Goal: Task Accomplishment & Management: Manage account settings

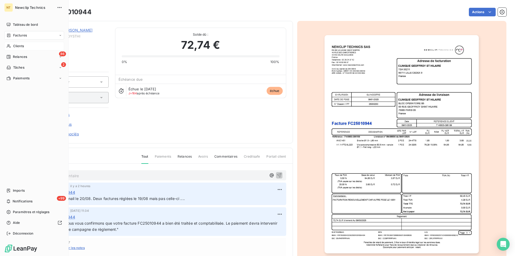
click at [18, 46] on span "Clients" at bounding box center [18, 46] width 11 height 5
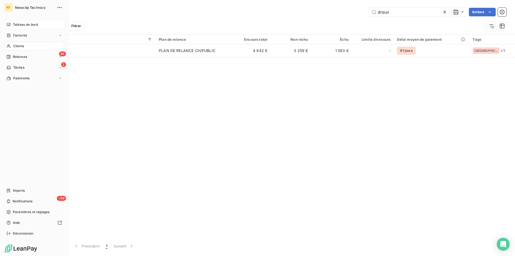
click at [15, 23] on span "Tableau de bord" at bounding box center [25, 24] width 25 height 5
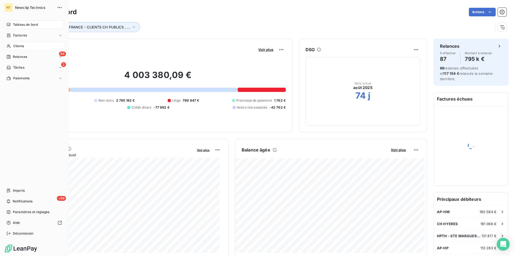
click at [16, 47] on span "Clients" at bounding box center [18, 46] width 11 height 5
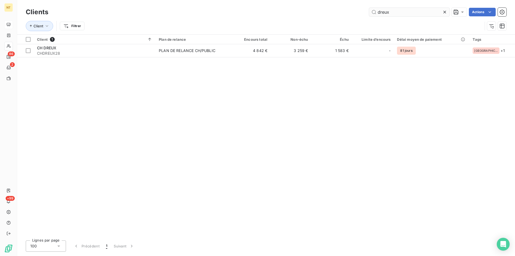
drag, startPoint x: 390, startPoint y: 13, endPoint x: 375, endPoint y: 11, distance: 14.9
click at [375, 11] on input "dreux" at bounding box center [409, 12] width 80 height 9
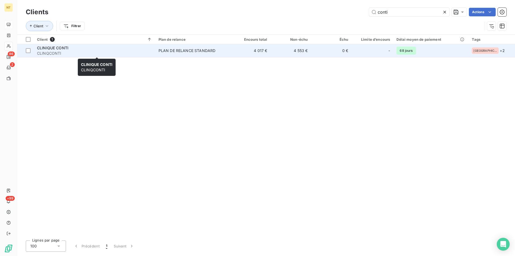
type input "conti"
click at [58, 49] on span "CLINIQUE CONTI" at bounding box center [52, 48] width 31 height 5
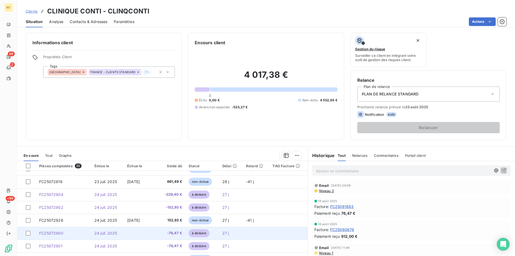
scroll to position [164, 0]
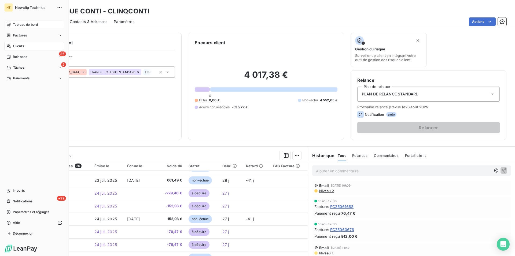
click at [32, 24] on span "Tableau de bord" at bounding box center [25, 24] width 25 height 5
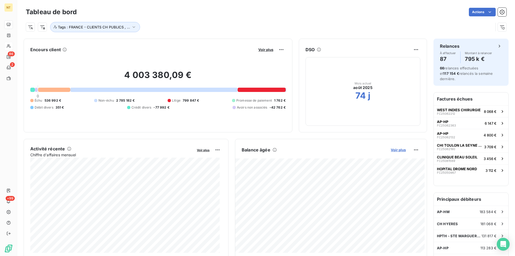
click at [393, 149] on span "Voir plus" at bounding box center [398, 150] width 15 height 4
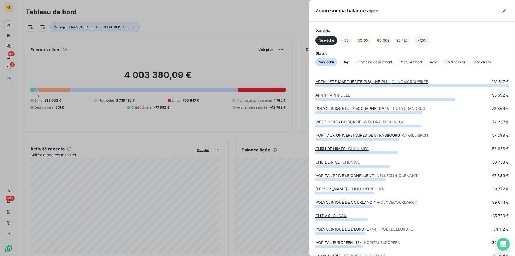
click at [420, 38] on button "> 120 j" at bounding box center [421, 40] width 16 height 9
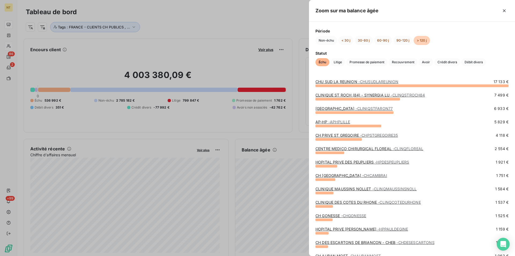
click at [352, 96] on link "CLINIQUE ST ROCH (84) - SYNERGIA LU - CLINQSTROCH84" at bounding box center [370, 95] width 110 height 5
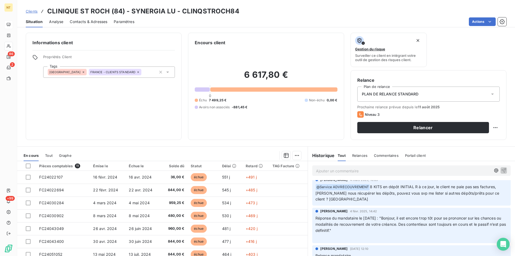
scroll to position [55, 0]
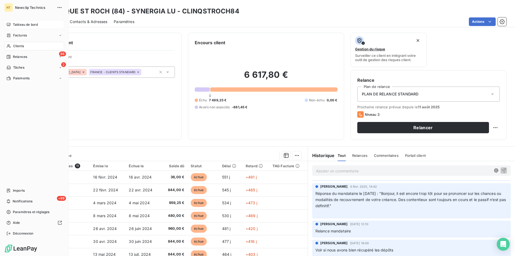
click at [19, 24] on span "Tableau de bord" at bounding box center [25, 24] width 25 height 5
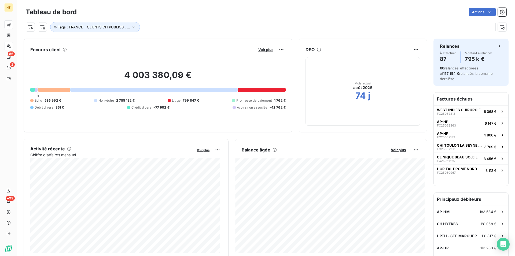
click at [394, 152] on div "Balance âgée Voir plus" at bounding box center [330, 150] width 191 height 9
click at [392, 150] on span "Voir plus" at bounding box center [398, 150] width 15 height 4
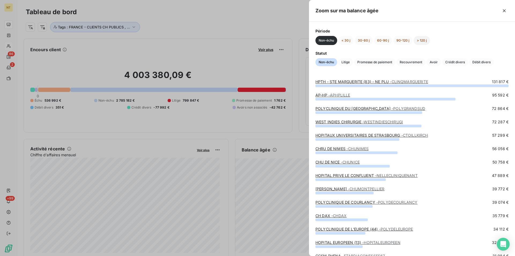
click at [420, 41] on button "> 120 j" at bounding box center [421, 40] width 16 height 9
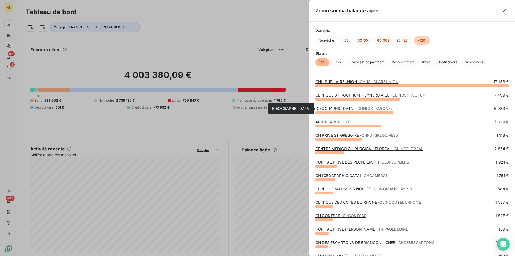
click at [372, 109] on span "- CLINIQSTFARON77" at bounding box center [374, 108] width 37 height 5
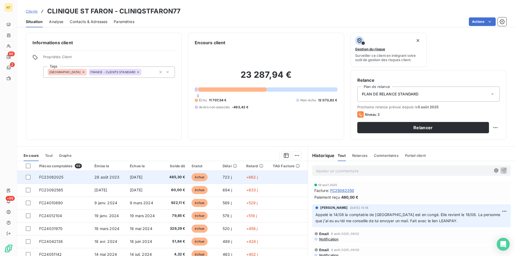
click at [49, 178] on span "FC23082025" at bounding box center [51, 177] width 24 height 5
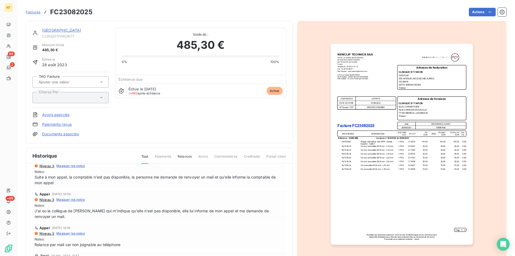
scroll to position [27, 0]
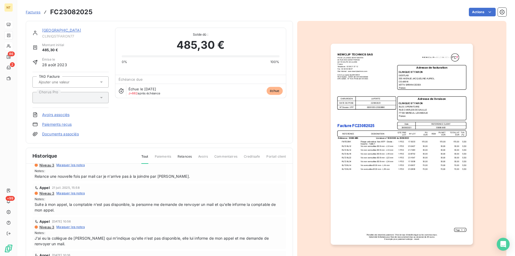
click at [61, 33] on div "CLINIQUE ST FARON CLINIQSTFARON77" at bounding box center [75, 33] width 67 height 11
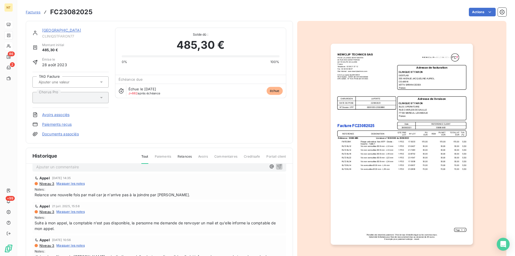
scroll to position [0, 0]
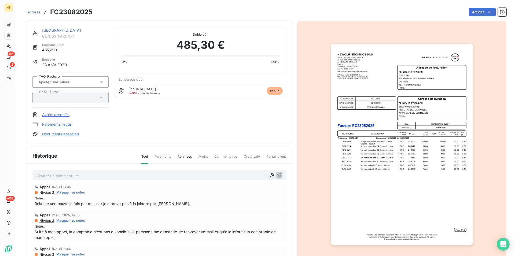
click at [57, 30] on link "[GEOGRAPHIC_DATA]" at bounding box center [61, 30] width 39 height 5
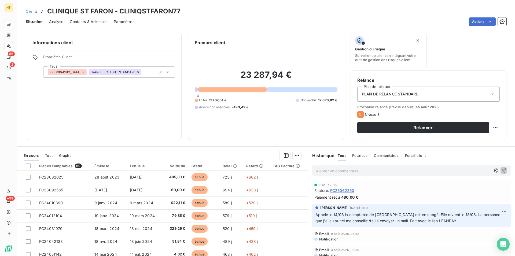
click at [98, 21] on span "Contacts & Adresses" at bounding box center [89, 21] width 38 height 5
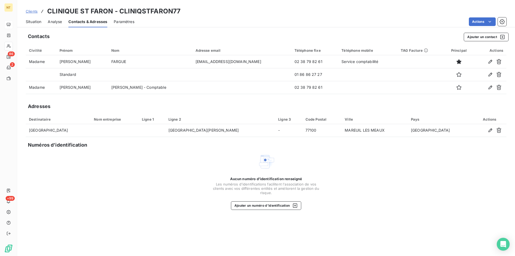
click at [30, 21] on span "Situation" at bounding box center [34, 21] width 16 height 5
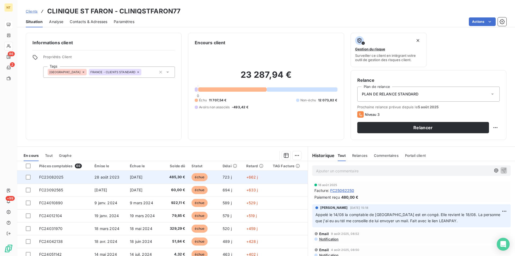
click at [59, 179] on span "FC23082025" at bounding box center [51, 177] width 24 height 5
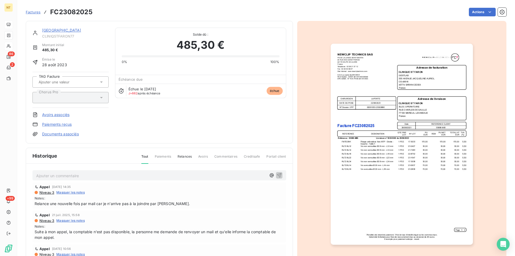
click at [68, 31] on link "[GEOGRAPHIC_DATA]" at bounding box center [61, 30] width 39 height 5
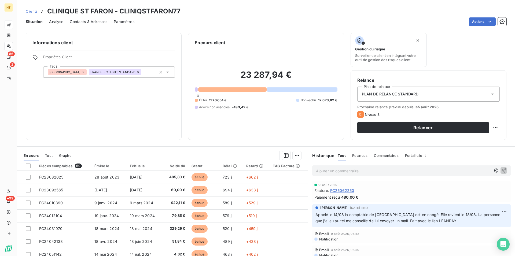
click at [317, 171] on p "Ajouter un commentaire ﻿" at bounding box center [403, 171] width 175 height 7
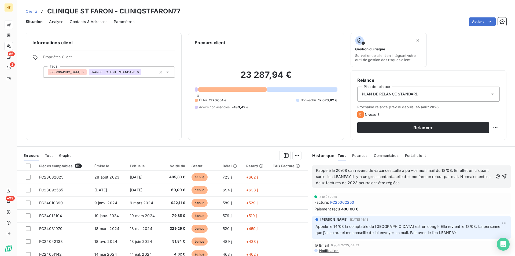
click at [435, 178] on span "Rappelé le 20/08 car revenu de vacances...elle a pu voir mon mail du 18/08. En …" at bounding box center [404, 176] width 176 height 17
click at [370, 178] on span "Rappelé le 20/08 car revenu de vacances...elle a pu voir mon mail du 18/08. En …" at bounding box center [404, 176] width 176 height 17
click at [428, 185] on p "Rappelé le 20/08 car revenu de vacances...elle a pu voir mon mail du 18/08. En …" at bounding box center [404, 177] width 177 height 19
click at [501, 174] on icon "button" at bounding box center [503, 176] width 5 height 5
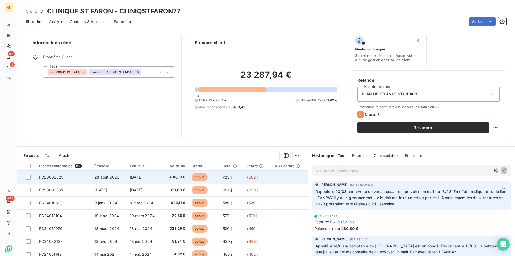
click at [64, 177] on td "FC23082025" at bounding box center [63, 177] width 55 height 13
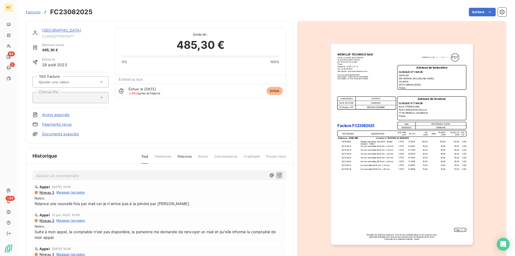
click at [51, 175] on p "Ajouter un commentaire ﻿" at bounding box center [151, 175] width 230 height 7
click at [144, 176] on span "Suite à mon appel du 20/08 peutêtre un paiement d'ici 1 seamaine" at bounding box center [96, 175] width 120 height 5
click at [96, 175] on span "Suite à mon appel du 20/08 peutêtre un paiement d'ici 1 semaine" at bounding box center [94, 175] width 117 height 5
drag, startPoint x: 36, startPoint y: 174, endPoint x: 172, endPoint y: 184, distance: 136.4
click at [172, 184] on div "Suite à mon appel du 20/08 peut-être un paiement d'ici 1 semaine Appel [DATE] 1…" at bounding box center [159, 226] width 267 height 124
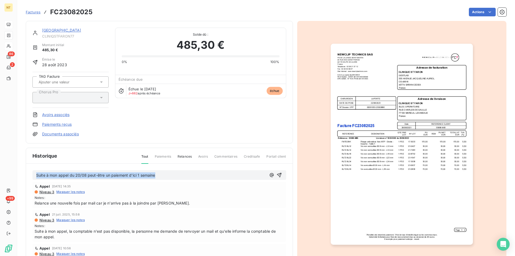
copy span "Suite à mon appel du 20/08 peut-être un paiement d'ici 1 semaine"
click at [277, 175] on icon "button" at bounding box center [279, 175] width 5 height 5
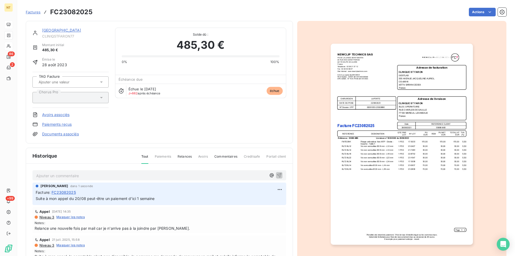
click at [65, 31] on link "[GEOGRAPHIC_DATA]" at bounding box center [61, 30] width 39 height 5
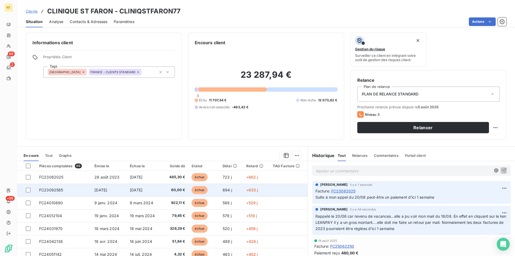
click at [60, 191] on span "FC23092565" at bounding box center [51, 190] width 24 height 5
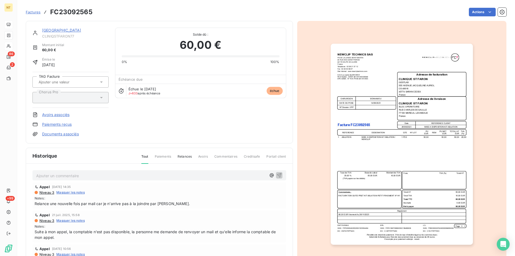
click at [60, 175] on p "Ajouter un commentaire ﻿" at bounding box center [151, 175] width 230 height 7
click at [277, 175] on icon "button" at bounding box center [279, 175] width 5 height 5
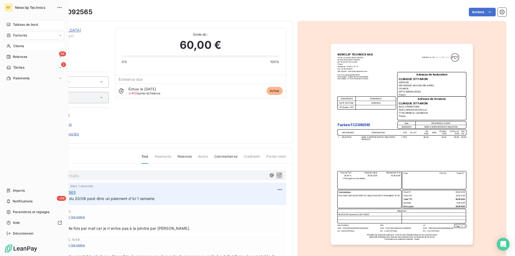
click at [22, 23] on span "Tableau de bord" at bounding box center [25, 24] width 25 height 5
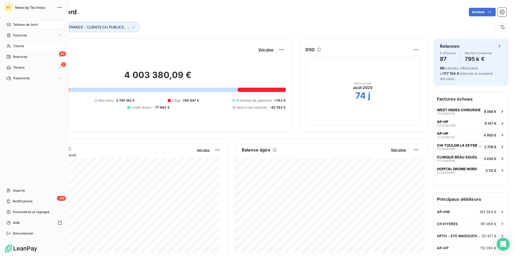
click at [28, 25] on span "Tableau de bord" at bounding box center [25, 24] width 25 height 5
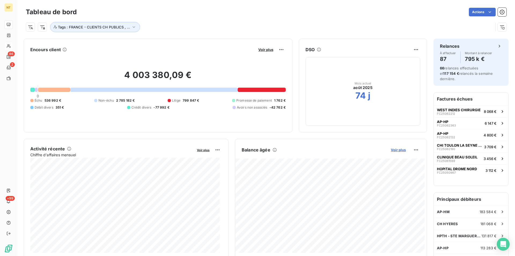
click at [394, 149] on span "Voir plus" at bounding box center [398, 150] width 15 height 4
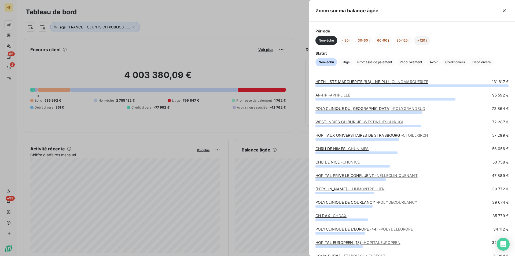
click at [424, 39] on button "> 120 j" at bounding box center [421, 40] width 16 height 9
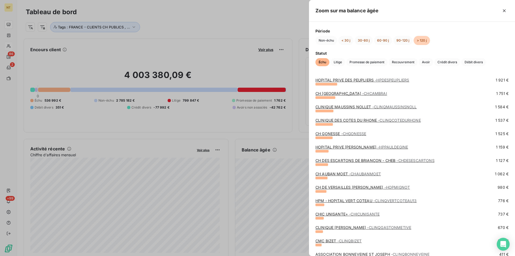
scroll to position [109, 0]
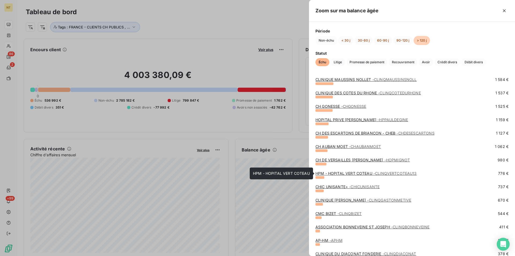
click at [359, 174] on link "HPM - HOPITAL VERT COTEAU - CLINQVERTCOTEAU13" at bounding box center [365, 173] width 101 height 5
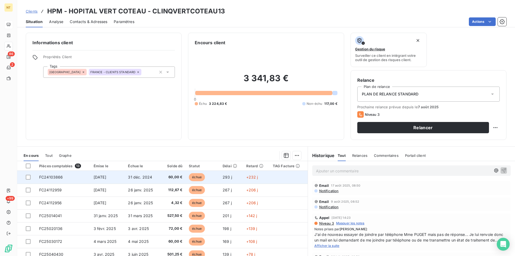
click at [60, 177] on span "FC24103866" at bounding box center [51, 177] width 24 height 5
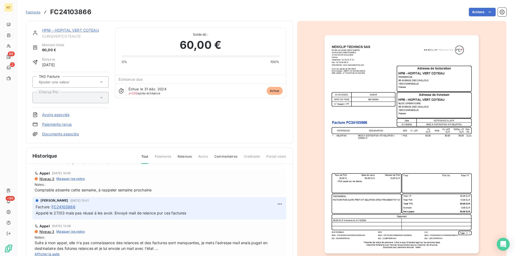
scroll to position [109, 0]
click at [67, 30] on link "HPM - HOPITAL VERT COTEAU" at bounding box center [70, 30] width 57 height 5
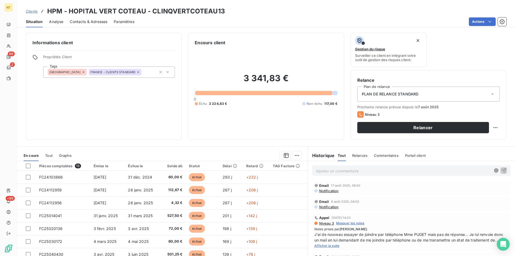
click at [87, 21] on span "Contacts & Adresses" at bounding box center [89, 21] width 38 height 5
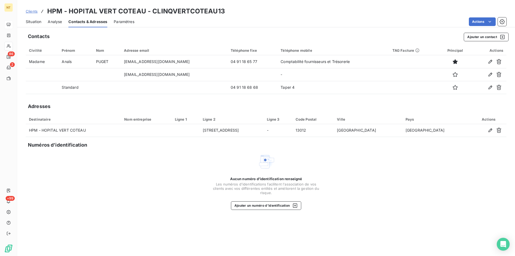
click at [33, 21] on span "Situation" at bounding box center [34, 21] width 16 height 5
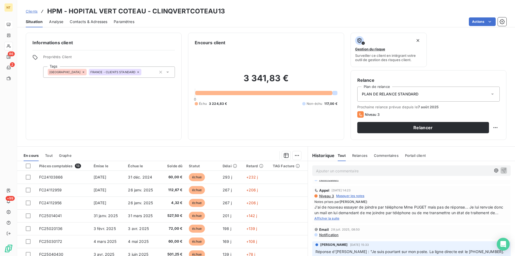
scroll to position [82, 0]
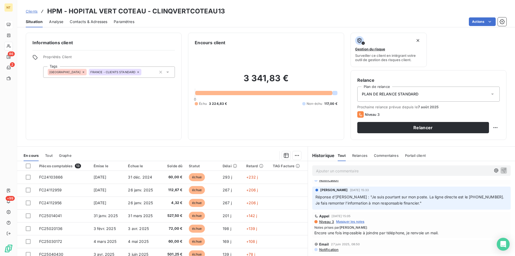
click at [91, 23] on span "Contacts & Adresses" at bounding box center [89, 21] width 38 height 5
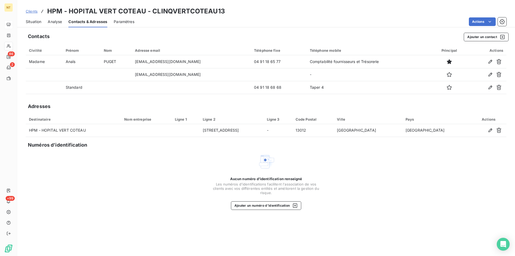
click at [28, 22] on span "Situation" at bounding box center [34, 21] width 16 height 5
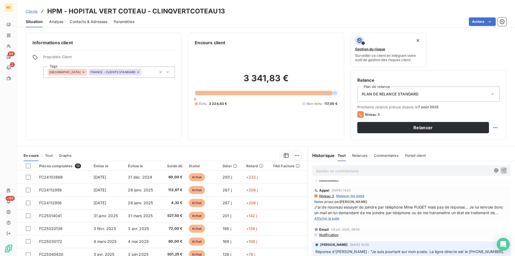
scroll to position [55, 0]
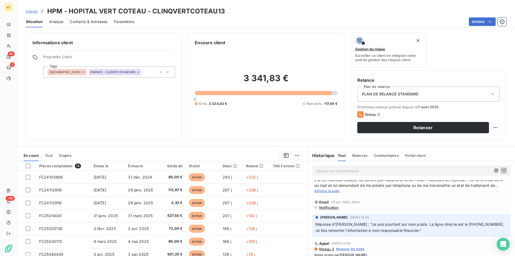
click at [326, 193] on span "Afficher la suite" at bounding box center [326, 191] width 25 height 4
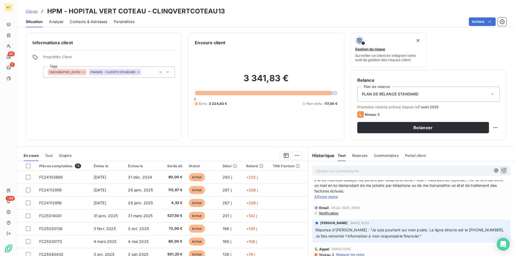
click at [94, 21] on span "Contacts & Adresses" at bounding box center [89, 21] width 38 height 5
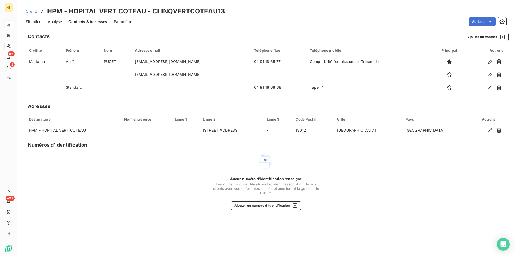
click at [34, 21] on span "Situation" at bounding box center [34, 21] width 16 height 5
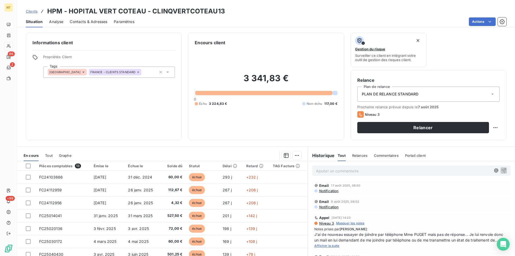
click at [95, 22] on span "Contacts & Adresses" at bounding box center [89, 21] width 38 height 5
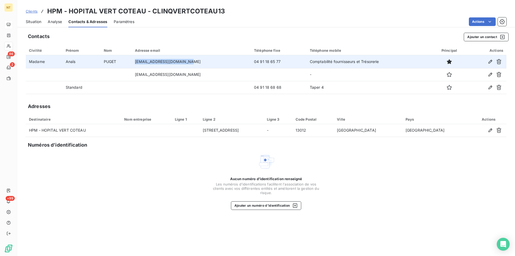
drag, startPoint x: 141, startPoint y: 61, endPoint x: 194, endPoint y: 64, distance: 53.7
click at [194, 64] on td "[EMAIL_ADDRESS][DOMAIN_NAME]" at bounding box center [191, 61] width 119 height 13
copy td "[EMAIL_ADDRESS][DOMAIN_NAME]"
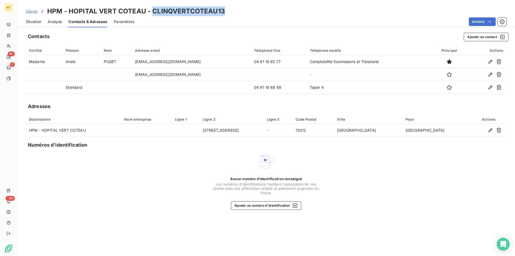
drag, startPoint x: 152, startPoint y: 12, endPoint x: 226, endPoint y: 13, distance: 74.3
click at [226, 13] on div "Clients HPM - HOPITAL VERT COTEAU - CLINQVERTCOTEAU13" at bounding box center [266, 11] width 498 height 10
copy h3 "CLINQVERTCOTEAU13"
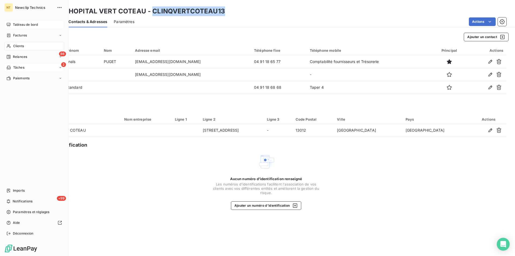
click at [18, 67] on span "Tâches" at bounding box center [18, 67] width 11 height 5
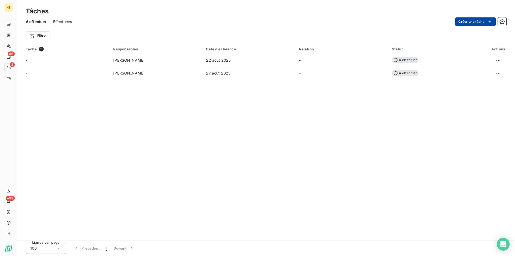
click at [471, 22] on button "Créer une tâche" at bounding box center [475, 21] width 40 height 9
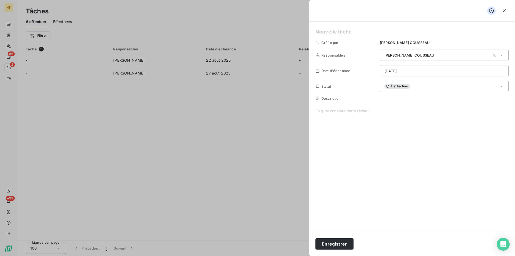
click at [324, 112] on span at bounding box center [411, 159] width 193 height 103
click at [349, 112] on span "Appelé le 1er sepetembre CLINQVERTCOTEAU13. En appelant le 20/08 [PERSON_NAME] …" at bounding box center [411, 159] width 193 height 103
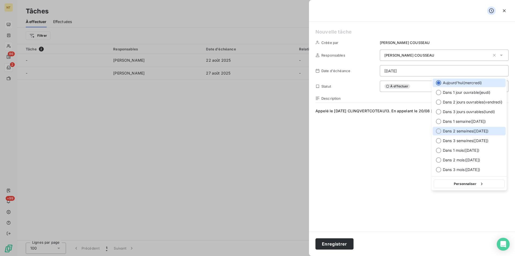
click at [439, 131] on div at bounding box center [438, 130] width 5 height 5
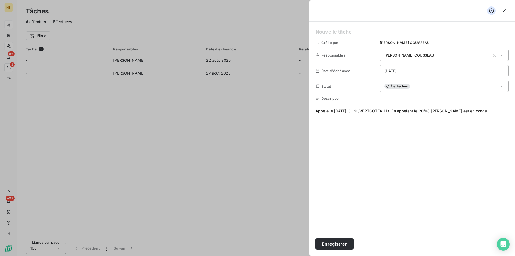
click at [339, 112] on span "Appelé le [DATE] CLINQVERTCOTEAU13. En appelant le 20/08 [PERSON_NAME] est en c…" at bounding box center [411, 159] width 193 height 103
click at [491, 112] on span "Appelé le [DATE] CLINQVERTCOTEAU13. En appelant le 20/08 [PERSON_NAME] est en c…" at bounding box center [411, 159] width 193 height 103
click at [328, 246] on button "Enregistrer" at bounding box center [334, 243] width 38 height 11
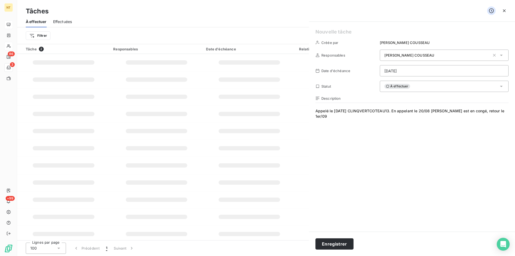
type input "[DATE]"
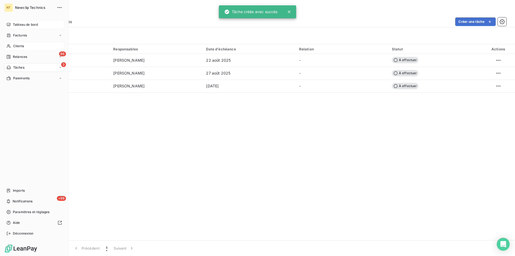
click at [17, 47] on span "Clients" at bounding box center [18, 46] width 11 height 5
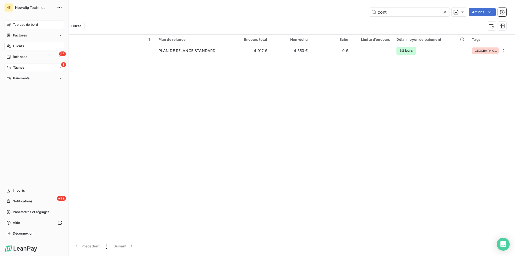
click at [27, 24] on span "Tableau de bord" at bounding box center [25, 24] width 25 height 5
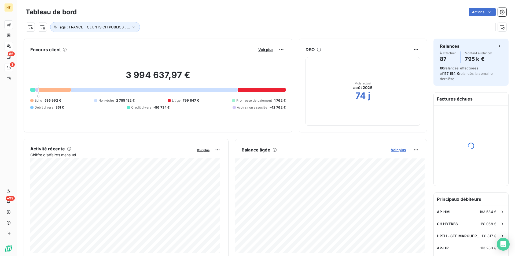
click at [396, 150] on span "Voir plus" at bounding box center [398, 150] width 15 height 4
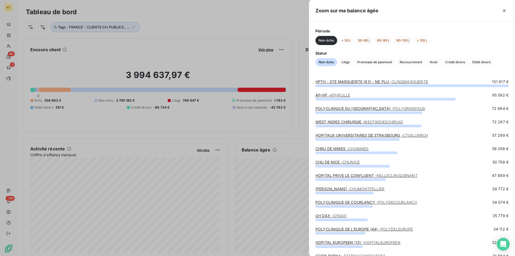
drag, startPoint x: 425, startPoint y: 38, endPoint x: 420, endPoint y: 58, distance: 21.0
click at [425, 38] on button "> 120 j" at bounding box center [421, 40] width 16 height 9
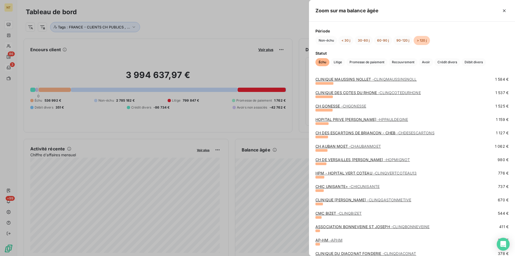
scroll to position [137, 0]
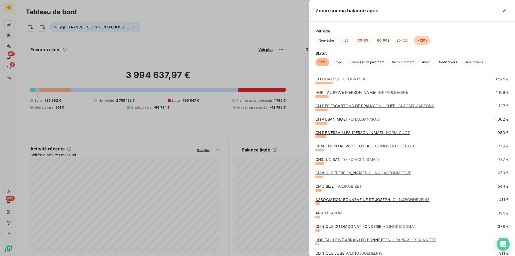
click at [350, 158] on span "- CHICUNISANTE" at bounding box center [364, 159] width 31 height 5
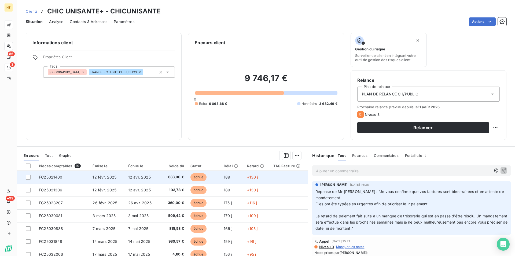
click at [55, 178] on span "FC25021400" at bounding box center [51, 177] width 24 height 5
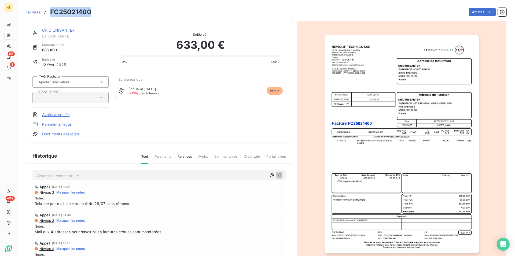
drag, startPoint x: 50, startPoint y: 12, endPoint x: 93, endPoint y: 11, distance: 42.7
click at [93, 11] on div "Factures FC25021400 Actions" at bounding box center [266, 11] width 481 height 11
copy h3 "FC25021400"
click at [55, 30] on link "CHIC UNISANTE+" at bounding box center [58, 30] width 32 height 5
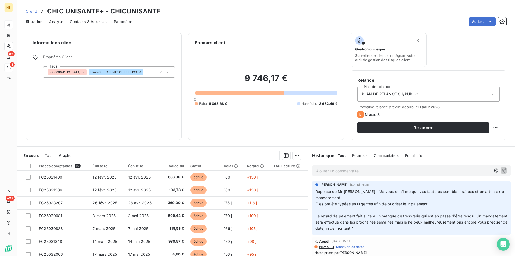
click at [95, 22] on span "Contacts & Adresses" at bounding box center [89, 21] width 38 height 5
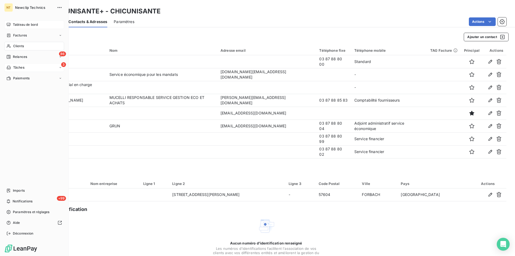
click at [16, 26] on span "Tableau de bord" at bounding box center [25, 24] width 25 height 5
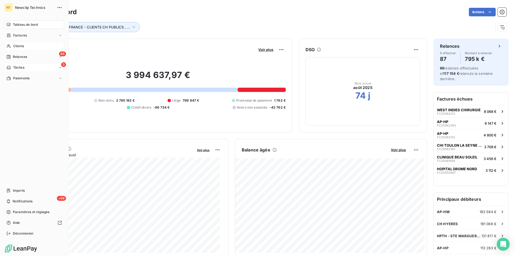
click at [16, 48] on span "Clients" at bounding box center [18, 46] width 11 height 5
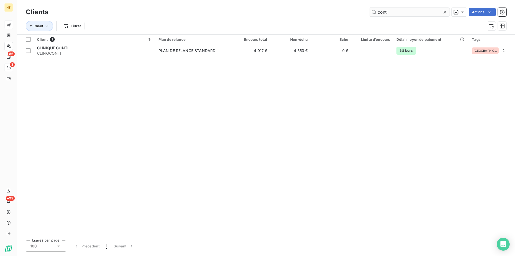
drag, startPoint x: 391, startPoint y: 12, endPoint x: 374, endPoint y: 12, distance: 17.7
click at [374, 12] on input "conti" at bounding box center [409, 12] width 80 height 9
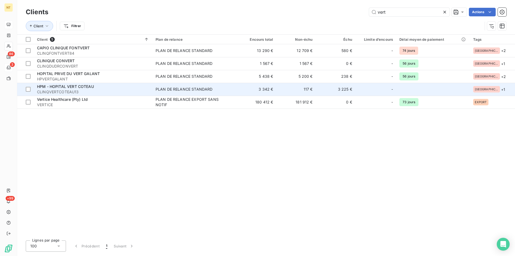
type input "vert"
click at [73, 86] on span "HPM - HOPITAL VERT COTEAU" at bounding box center [65, 86] width 57 height 5
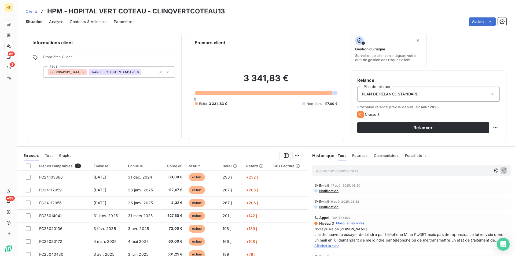
click at [316, 168] on p "Ajouter un commentaire ﻿" at bounding box center [403, 171] width 175 height 7
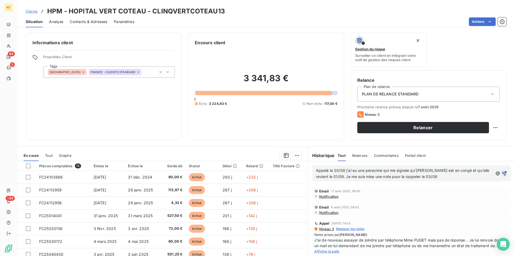
click at [502, 172] on icon "button" at bounding box center [504, 173] width 5 height 5
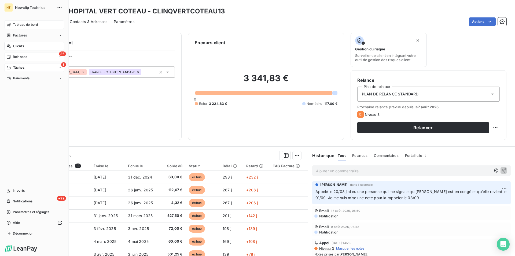
drag, startPoint x: 17, startPoint y: 48, endPoint x: 42, endPoint y: 53, distance: 25.1
click at [17, 48] on span "Clients" at bounding box center [18, 46] width 11 height 5
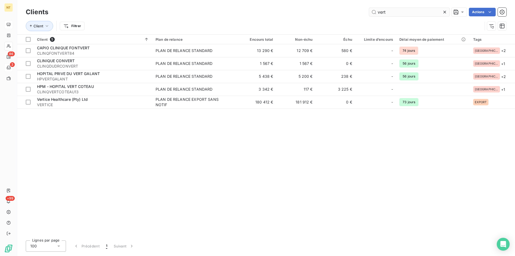
drag, startPoint x: 389, startPoint y: 10, endPoint x: 372, endPoint y: 13, distance: 17.5
click at [372, 13] on input "vert" at bounding box center [409, 12] width 80 height 9
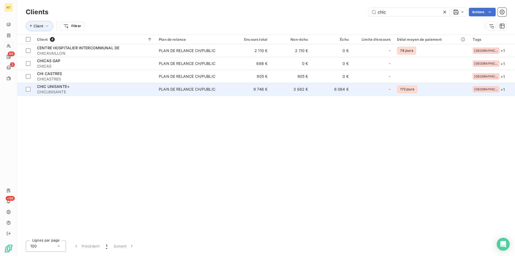
type input "chic"
click at [57, 88] on span "CHIC UNISANTE+" at bounding box center [53, 86] width 32 height 5
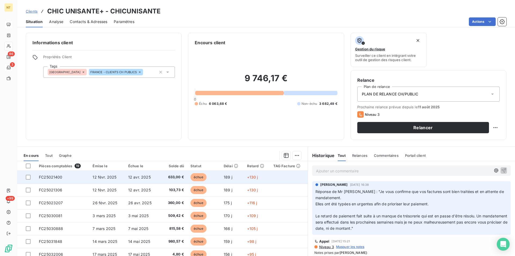
click at [61, 176] on span "FC25021400" at bounding box center [51, 177] width 24 height 5
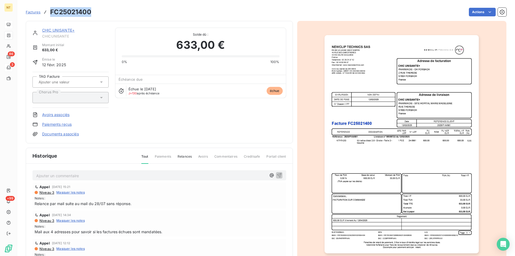
drag, startPoint x: 50, startPoint y: 10, endPoint x: 95, endPoint y: 13, distance: 44.6
click at [95, 13] on div "Factures FC25021400 Actions" at bounding box center [266, 11] width 481 height 11
copy h3 "FC25021400"
click at [59, 29] on link "CHIC UNISANTE+" at bounding box center [58, 30] width 32 height 5
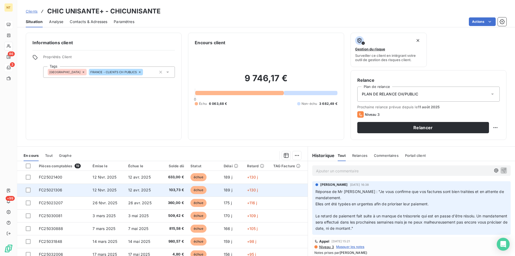
click at [55, 191] on span "FC25021306" at bounding box center [51, 190] width 24 height 5
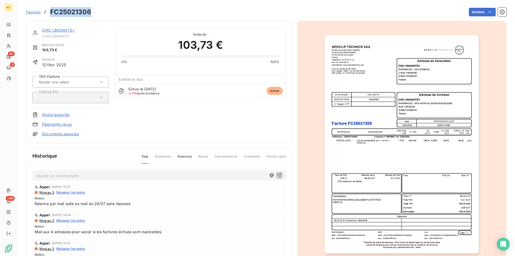
drag, startPoint x: 50, startPoint y: 12, endPoint x: 91, endPoint y: 12, distance: 40.8
click at [91, 12] on div "Factures FC25021306 Actions" at bounding box center [266, 11] width 481 height 11
copy h3 "FC25021306"
click at [56, 31] on link "CHIC UNISANTE+" at bounding box center [58, 30] width 32 height 5
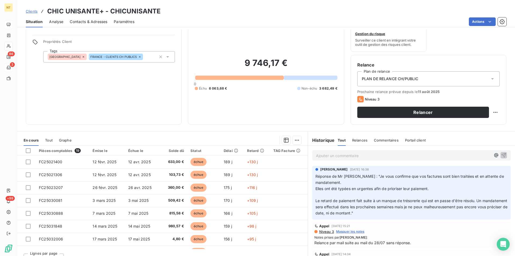
scroll to position [24, 0]
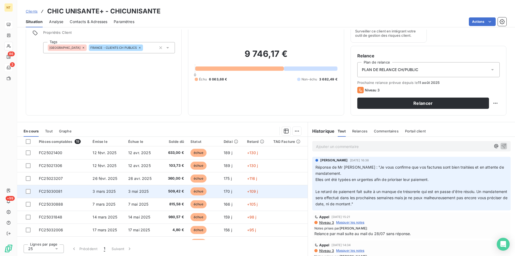
click at [52, 191] on span "FC25030081" at bounding box center [51, 191] width 24 height 5
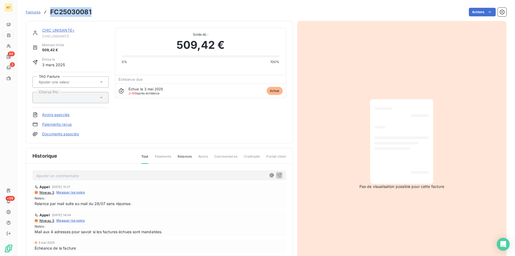
drag, startPoint x: 51, startPoint y: 11, endPoint x: 91, endPoint y: 12, distance: 39.7
click at [91, 12] on h3 "FC25030081" at bounding box center [70, 12] width 41 height 10
copy h3 "FC25030081"
click at [61, 31] on link "CHIC UNISANTE+" at bounding box center [58, 30] width 32 height 5
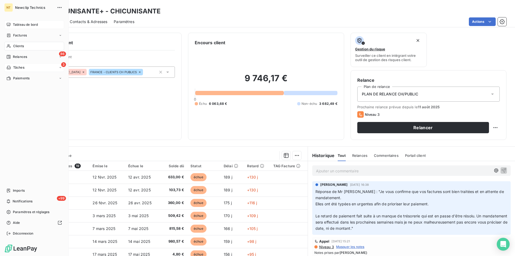
click at [27, 47] on div "Clients" at bounding box center [34, 46] width 60 height 9
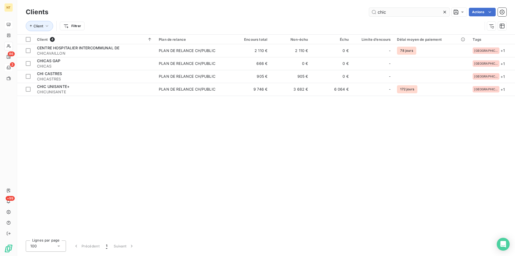
drag, startPoint x: 387, startPoint y: 11, endPoint x: 377, endPoint y: 14, distance: 10.9
click at [377, 14] on input "chic" at bounding box center [409, 12] width 80 height 9
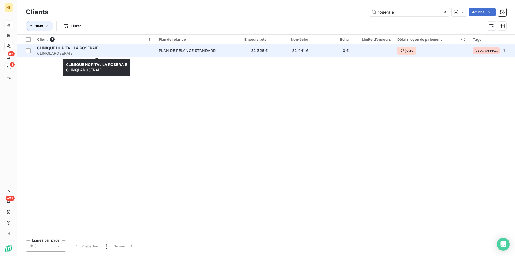
type input "roseraie"
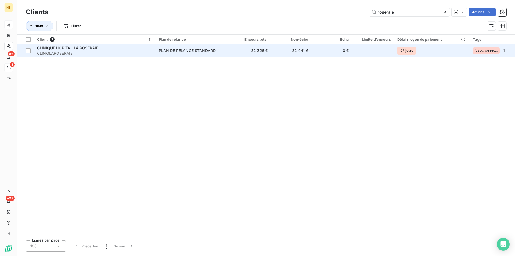
click at [74, 48] on span "CLINIQUE HOPITAL LA ROSERAIE" at bounding box center [67, 48] width 61 height 5
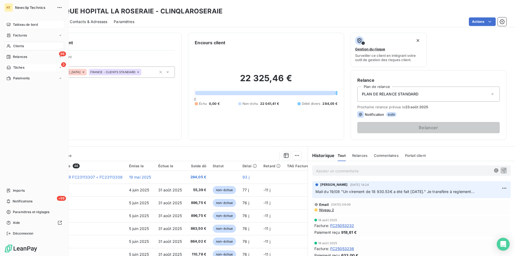
click at [21, 26] on span "Tableau de bord" at bounding box center [25, 24] width 25 height 5
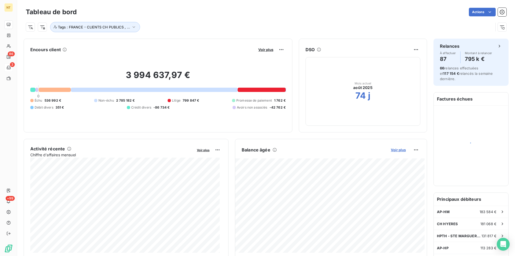
click at [391, 148] on span "Voir plus" at bounding box center [398, 150] width 15 height 4
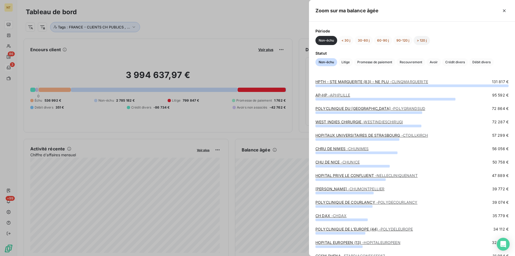
drag, startPoint x: 424, startPoint y: 38, endPoint x: 420, endPoint y: 42, distance: 5.1
click at [424, 38] on button "> 120 j" at bounding box center [421, 40] width 16 height 9
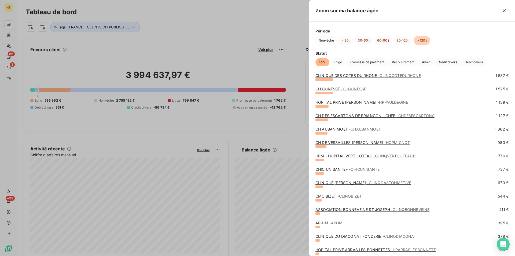
scroll to position [137, 0]
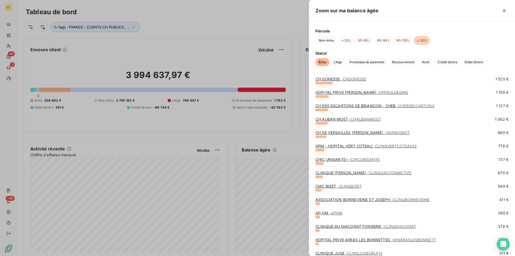
click at [342, 173] on link "CLINIQUE [PERSON_NAME] - CLINQGASTONMETIVE" at bounding box center [363, 173] width 96 height 5
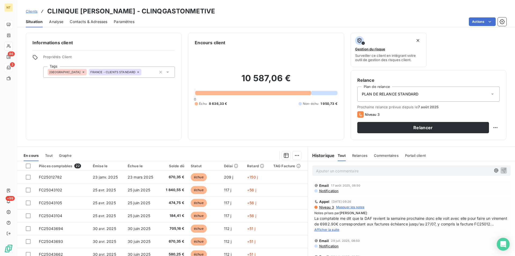
click at [328, 232] on span "Afficher la suite" at bounding box center [326, 230] width 25 height 4
click at [94, 21] on span "Contacts & Adresses" at bounding box center [89, 21] width 38 height 5
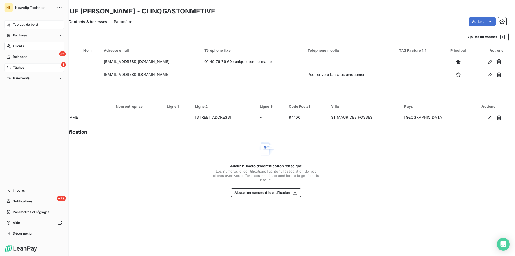
click at [27, 21] on div "Tableau de bord" at bounding box center [34, 24] width 60 height 9
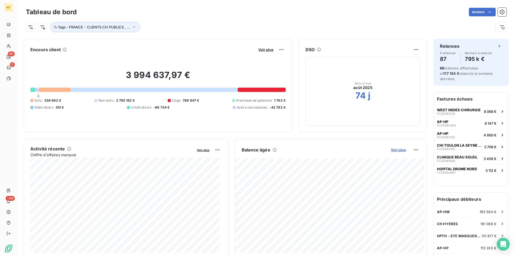
click at [393, 150] on span "Voir plus" at bounding box center [398, 150] width 15 height 4
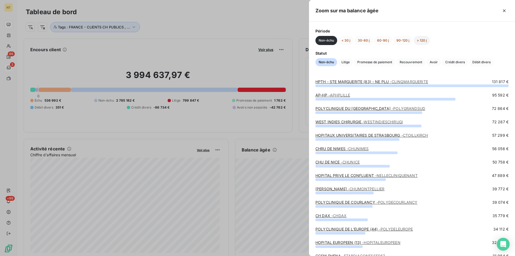
click at [418, 40] on button "> 120 j" at bounding box center [421, 40] width 16 height 9
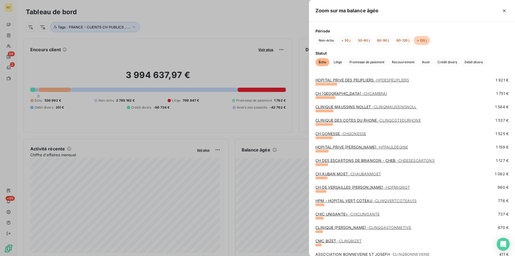
scroll to position [137, 0]
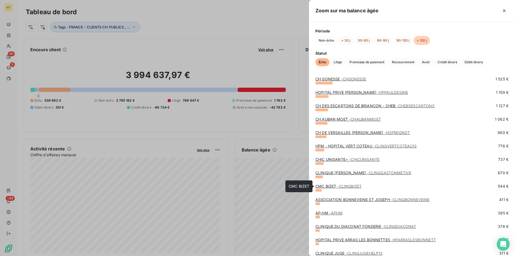
click at [327, 186] on link "CMC BIZET - CLINQBIZET" at bounding box center [338, 186] width 46 height 5
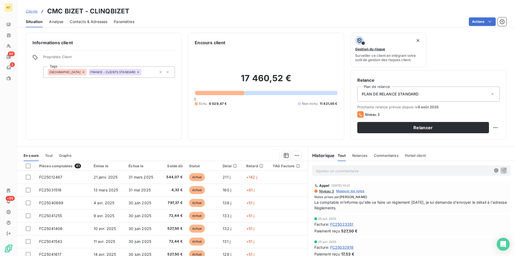
click at [97, 20] on span "Contacts & Adresses" at bounding box center [89, 21] width 38 height 5
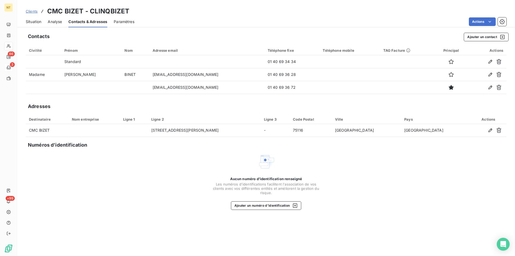
click at [32, 22] on span "Situation" at bounding box center [34, 21] width 16 height 5
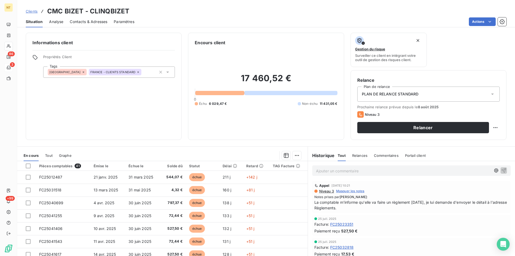
click at [99, 21] on span "Contacts & Adresses" at bounding box center [89, 21] width 38 height 5
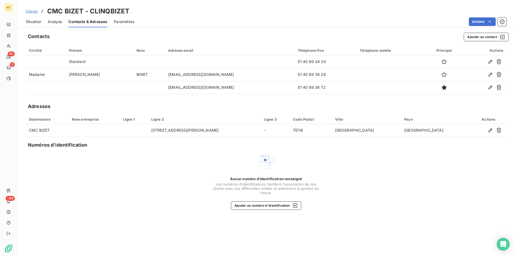
click at [32, 23] on span "Situation" at bounding box center [34, 21] width 16 height 5
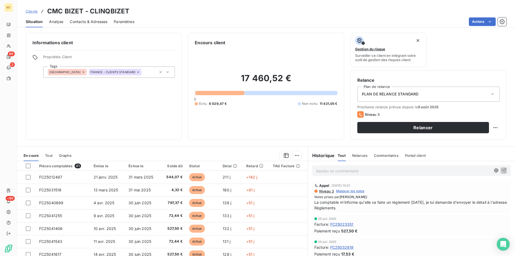
click at [82, 22] on span "Contacts & Adresses" at bounding box center [89, 21] width 38 height 5
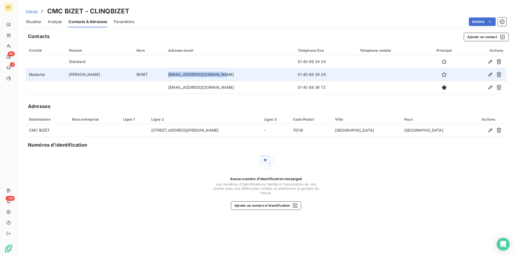
drag, startPoint x: 143, startPoint y: 74, endPoint x: 204, endPoint y: 74, distance: 60.1
click at [204, 74] on td "[EMAIL_ADDRESS][DOMAIN_NAME]" at bounding box center [230, 74] width 130 height 13
copy td "[EMAIL_ADDRESS][DOMAIN_NAME]"
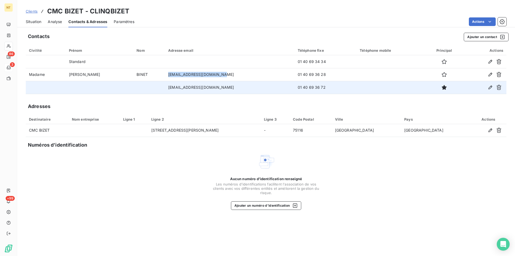
drag, startPoint x: 142, startPoint y: 87, endPoint x: 222, endPoint y: 90, distance: 79.9
click at [222, 90] on td "[EMAIL_ADDRESS][DOMAIN_NAME]" at bounding box center [230, 87] width 130 height 13
copy td "[EMAIL_ADDRESS][DOMAIN_NAME]"
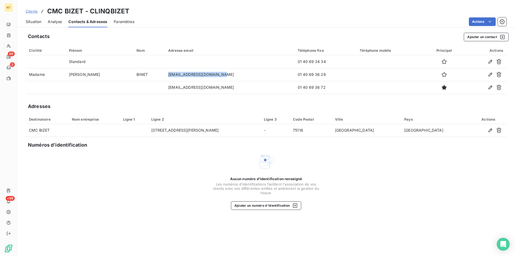
click at [33, 21] on span "Situation" at bounding box center [34, 21] width 16 height 5
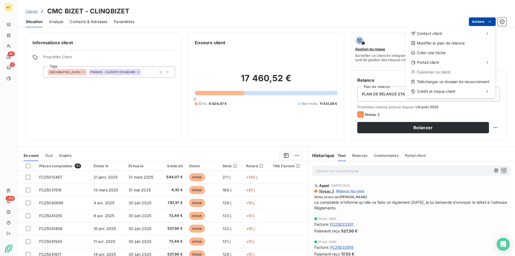
click at [490, 20] on html "NT 86 3 +99 Clients CMC BIZET - CLINQBIZET Situation Analyse Contacts & Adresse…" at bounding box center [257, 128] width 515 height 256
click at [375, 74] on div "Copier le lien vers le portail" at bounding box center [370, 74] width 61 height 9
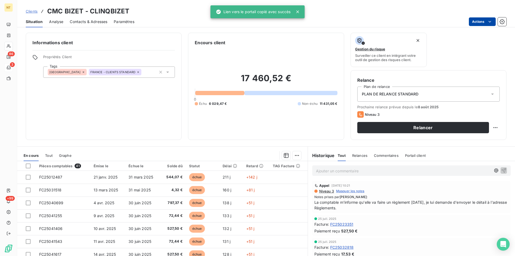
click at [321, 171] on p "Ajouter un commentaire ﻿" at bounding box center [403, 171] width 175 height 7
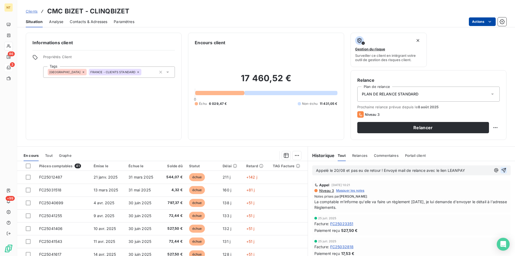
click at [501, 170] on icon "button" at bounding box center [503, 170] width 5 height 5
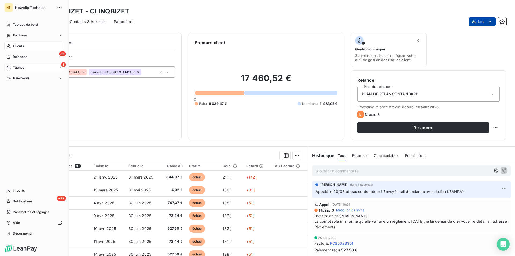
click at [22, 47] on span "Clients" at bounding box center [18, 46] width 11 height 5
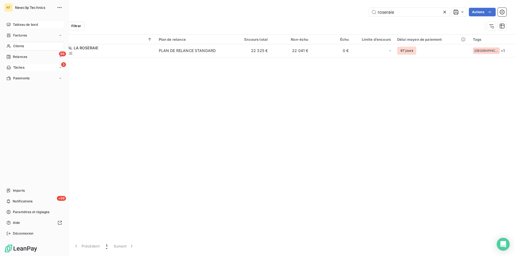
click at [16, 26] on span "Tableau de bord" at bounding box center [25, 24] width 25 height 5
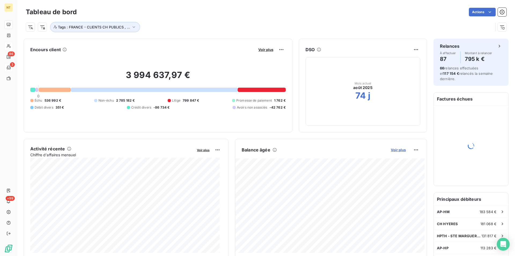
click at [396, 149] on span "Voir plus" at bounding box center [398, 150] width 15 height 4
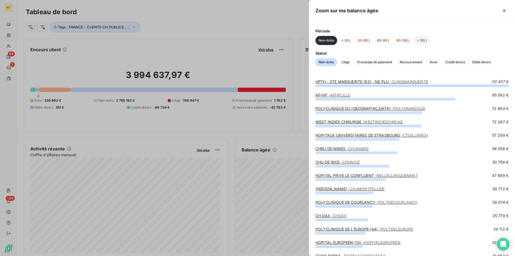
click at [422, 40] on button "> 120 j" at bounding box center [421, 40] width 16 height 9
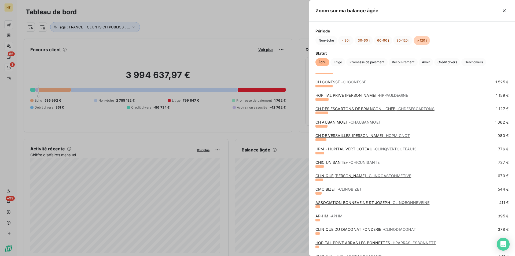
scroll to position [137, 0]
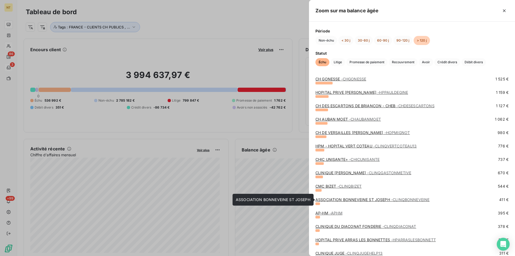
click at [365, 200] on link "ASSOCIATION BONNEVEINE ST JOSEPH - CLINQBONNEVEINE" at bounding box center [372, 199] width 114 height 5
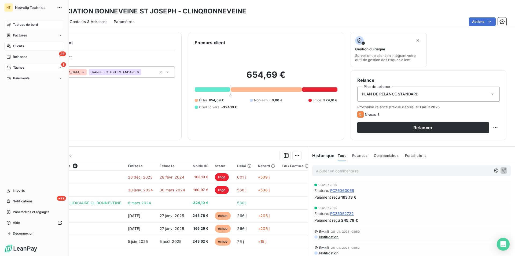
click at [19, 25] on span "Tableau de bord" at bounding box center [25, 24] width 25 height 5
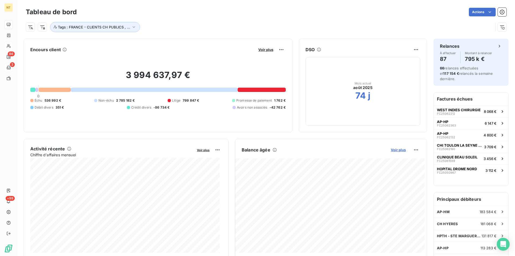
click at [397, 150] on span "Voir plus" at bounding box center [398, 150] width 15 height 4
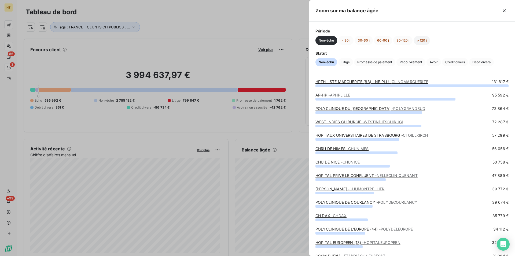
click at [421, 41] on button "> 120 j" at bounding box center [421, 40] width 16 height 9
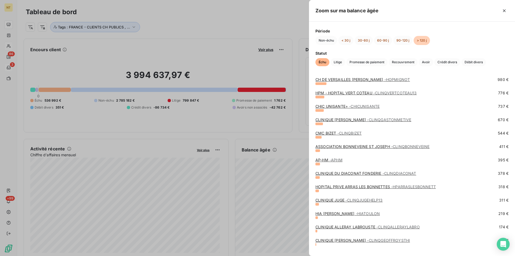
scroll to position [191, 0]
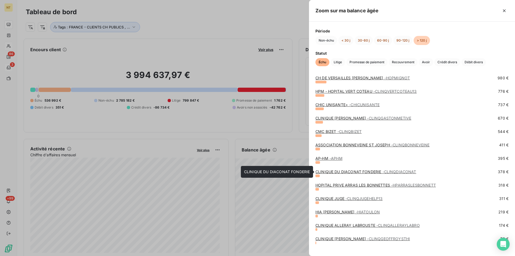
click at [364, 172] on link "CLINIQUE DU DIACONAT FONDERIE - CLINQDIACONAT" at bounding box center [365, 171] width 101 height 5
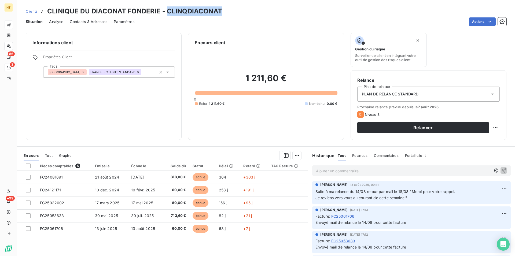
drag, startPoint x: 166, startPoint y: 10, endPoint x: 219, endPoint y: 9, distance: 52.8
click at [219, 9] on h3 "CLINIQUE DU DIACONAT FONDERIE - CLINQDIACONAT" at bounding box center [134, 11] width 175 height 10
copy h3 "CLINQDIACONAT"
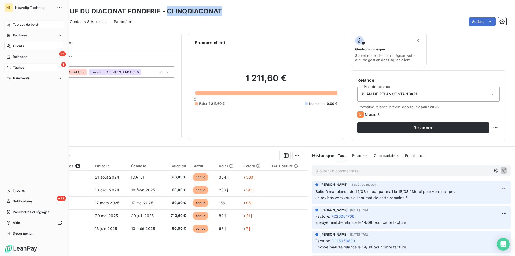
click at [20, 67] on span "Tâches" at bounding box center [18, 67] width 11 height 5
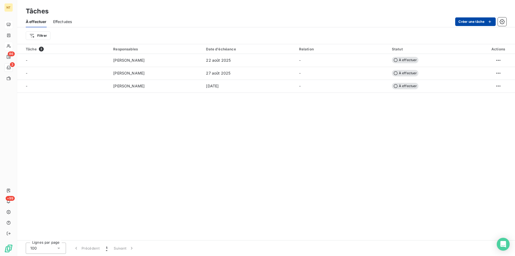
click at [476, 22] on button "Créer une tâche" at bounding box center [475, 21] width 40 height 9
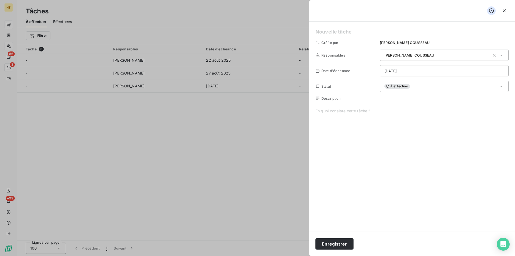
click at [325, 111] on span at bounding box center [411, 159] width 193 height 103
click at [328, 111] on span "aPPEL2 CLINQDIACONAT" at bounding box center [411, 159] width 193 height 103
click at [364, 112] on span "Appelé CLINQDIACONAT" at bounding box center [411, 159] width 193 height 103
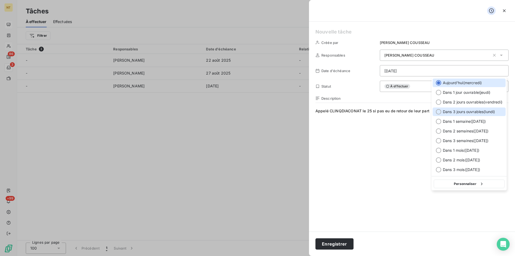
click at [439, 112] on div at bounding box center [438, 111] width 5 height 5
type input "[DATE]"
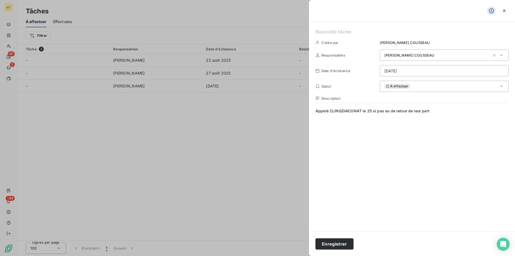
click at [370, 111] on span "Appelé CLINQDIACONAT le 25 si pas eu de retour de leur part" at bounding box center [411, 159] width 193 height 103
click at [333, 244] on button "Enregistrer" at bounding box center [334, 243] width 38 height 11
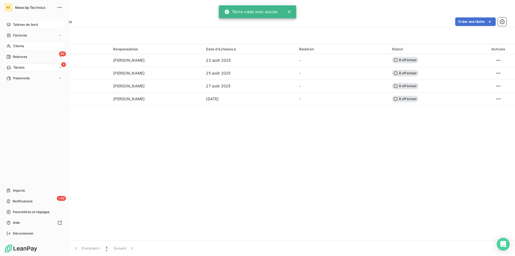
click at [20, 46] on span "Clients" at bounding box center [18, 46] width 11 height 5
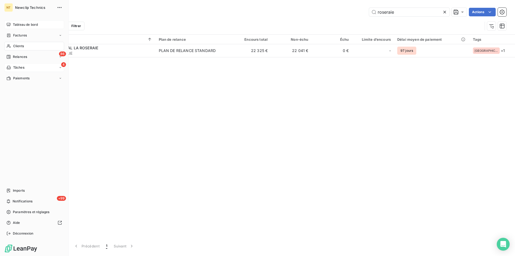
click at [18, 24] on span "Tableau de bord" at bounding box center [25, 24] width 25 height 5
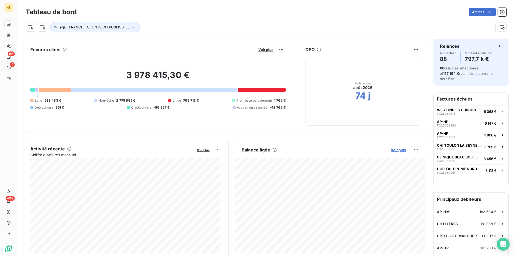
click at [396, 151] on span "Voir plus" at bounding box center [398, 150] width 15 height 4
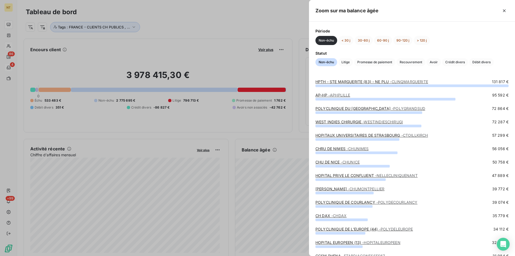
click at [421, 39] on button "> 120 j" at bounding box center [421, 40] width 16 height 9
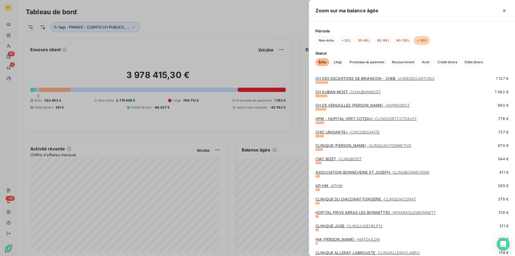
scroll to position [191, 0]
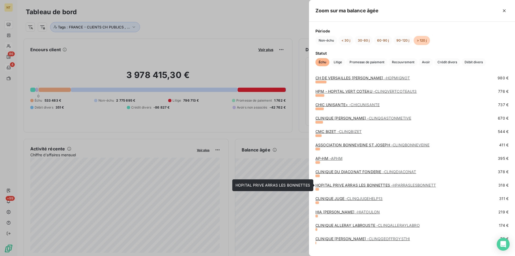
click at [370, 185] on link "HOPITAL PRIVE ARRAS LES BONNETTES - HPARRASLESBONNETT" at bounding box center [375, 185] width 120 height 5
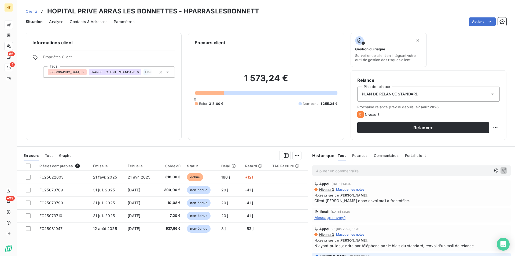
scroll to position [27, 0]
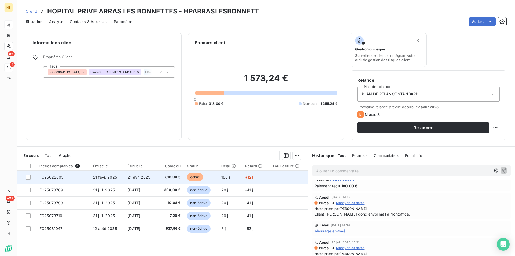
click at [52, 175] on span "FC25022603" at bounding box center [51, 177] width 24 height 5
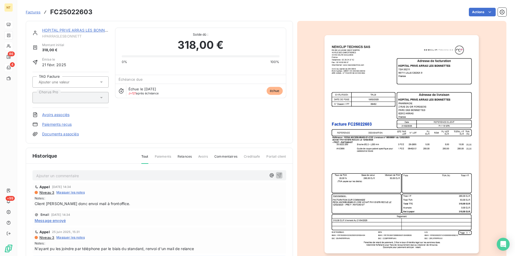
click at [83, 32] on link "HOPITAL PRIVE ARRAS LES BONNETTES" at bounding box center [79, 30] width 75 height 5
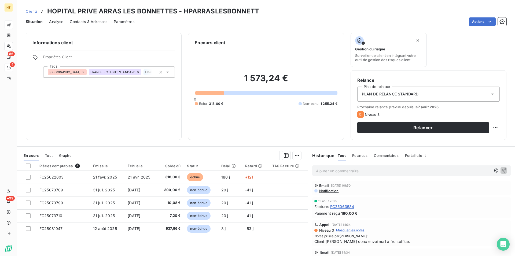
click at [88, 22] on span "Contacts & Adresses" at bounding box center [89, 21] width 38 height 5
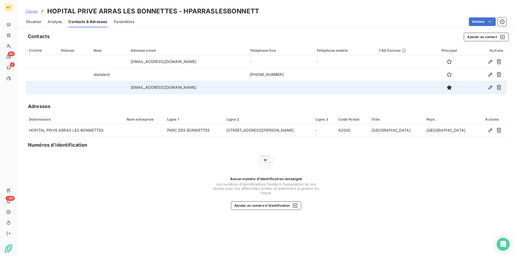
drag, startPoint x: 129, startPoint y: 86, endPoint x: 208, endPoint y: 87, distance: 78.3
click at [208, 87] on td "[EMAIL_ADDRESS][DOMAIN_NAME]" at bounding box center [186, 87] width 119 height 13
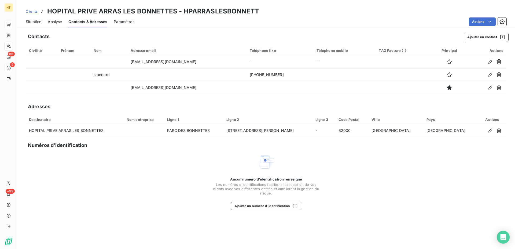
click at [146, 176] on div "Aucun numéro d’identification renseigné Les numéros d'identifications faciliten…" at bounding box center [266, 181] width 481 height 57
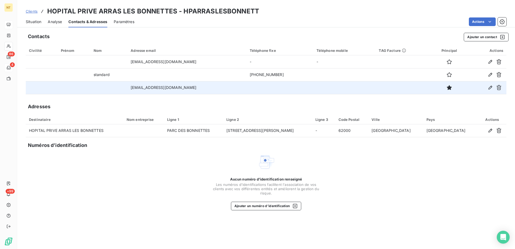
drag, startPoint x: 128, startPoint y: 86, endPoint x: 208, endPoint y: 87, distance: 79.9
click at [208, 87] on td "[EMAIL_ADDRESS][DOMAIN_NAME]" at bounding box center [186, 87] width 119 height 13
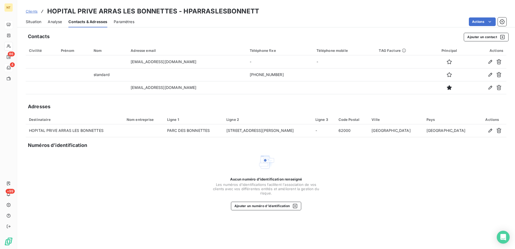
click at [35, 22] on span "Situation" at bounding box center [34, 21] width 16 height 5
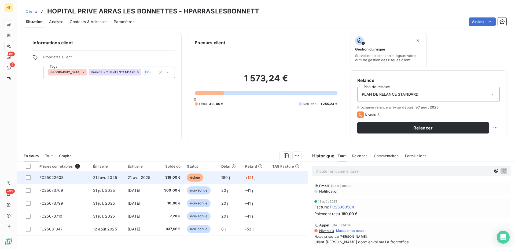
click at [54, 179] on span "FC25022603" at bounding box center [51, 177] width 24 height 5
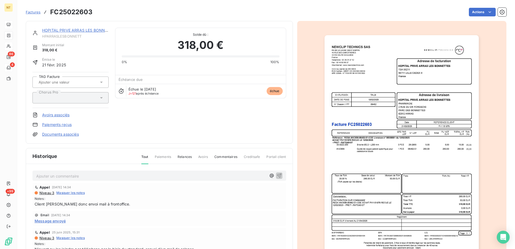
click at [353, 168] on img "button" at bounding box center [401, 144] width 154 height 218
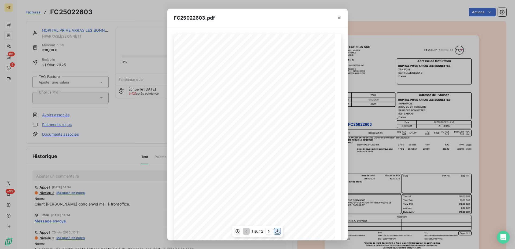
click at [278, 230] on icon "button" at bounding box center [277, 230] width 5 height 5
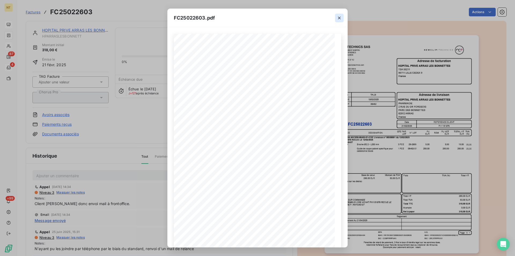
click at [338, 17] on icon "button" at bounding box center [339, 17] width 5 height 5
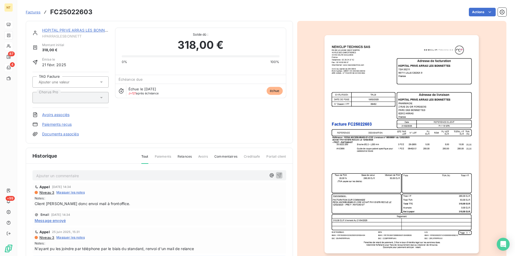
click at [69, 30] on link "HOPITAL PRIVE ARRAS LES BONNETTES" at bounding box center [79, 30] width 75 height 5
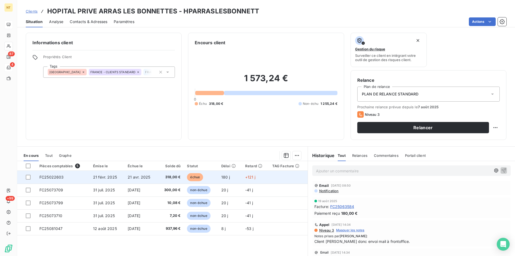
click at [69, 181] on td "FC25022603" at bounding box center [63, 177] width 54 height 13
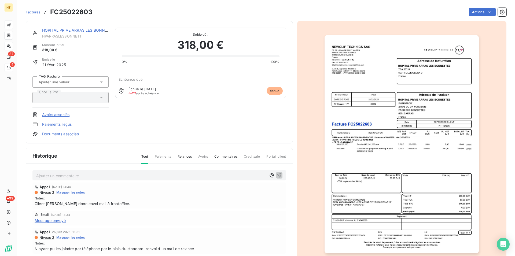
click at [40, 174] on p "Ajouter un commentaire ﻿" at bounding box center [151, 175] width 230 height 7
click at [277, 174] on icon "button" at bounding box center [279, 175] width 5 height 5
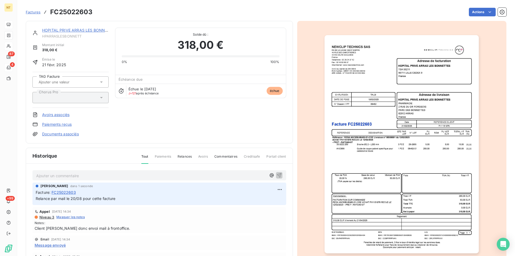
click at [78, 31] on link "HOPITAL PRIVE ARRAS LES BONNETTES" at bounding box center [79, 30] width 75 height 5
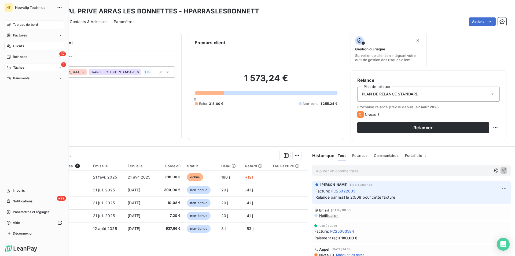
click at [28, 25] on span "Tableau de bord" at bounding box center [25, 24] width 25 height 5
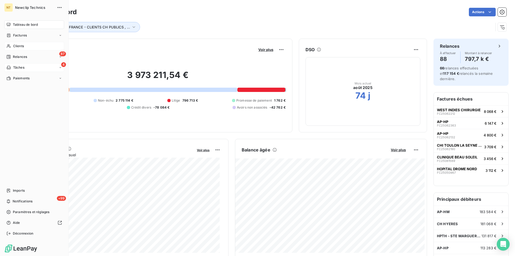
click at [16, 26] on span "Tableau de bord" at bounding box center [25, 24] width 25 height 5
click at [16, 46] on span "Clients" at bounding box center [18, 46] width 11 height 5
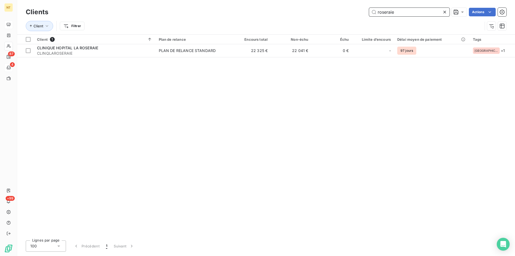
drag, startPoint x: 399, startPoint y: 12, endPoint x: 360, endPoint y: 12, distance: 38.3
click at [369, 12] on input "roseraie" at bounding box center [409, 12] width 80 height 9
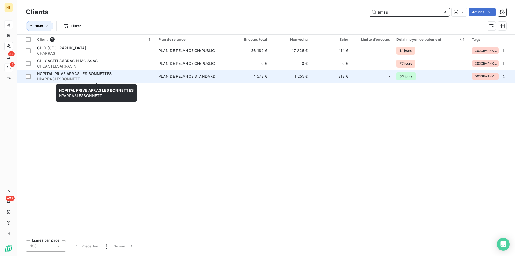
type input "arras"
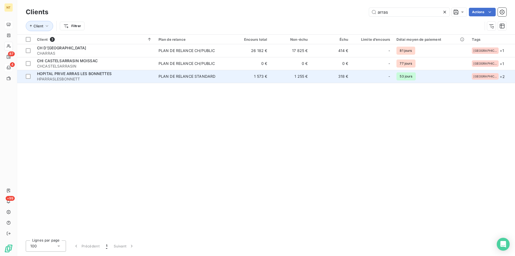
click at [84, 76] on span "HPARRASLESBONNETT" at bounding box center [94, 78] width 115 height 5
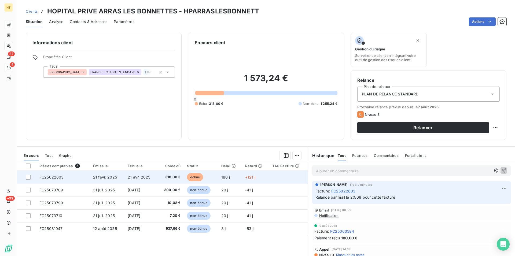
click at [105, 178] on span "21 févr. 2025" at bounding box center [105, 177] width 24 height 5
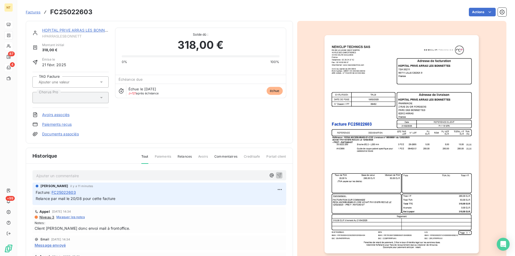
click at [74, 30] on link "HOPITAL PRIVE ARRAS LES BONNETTES" at bounding box center [79, 30] width 75 height 5
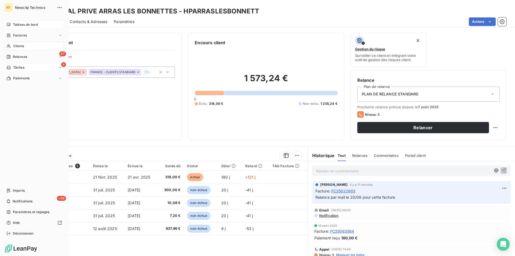
click at [15, 25] on span "Tableau de bord" at bounding box center [25, 24] width 25 height 5
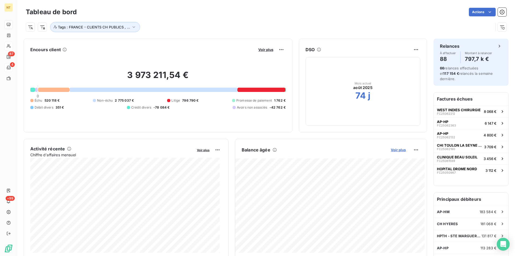
click at [392, 150] on span "Voir plus" at bounding box center [398, 150] width 15 height 4
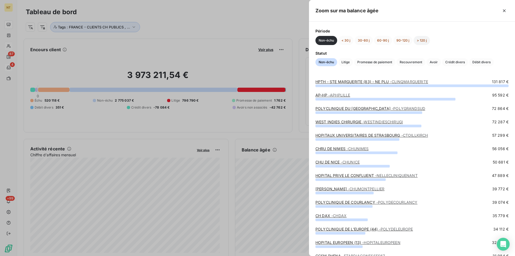
click at [424, 40] on button "> 120 j" at bounding box center [421, 40] width 16 height 9
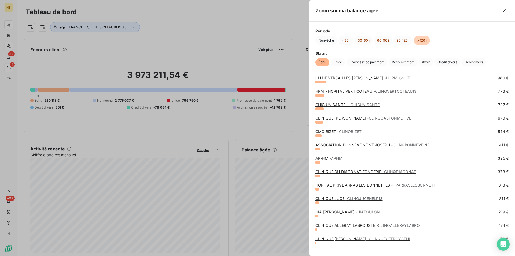
scroll to position [198, 0]
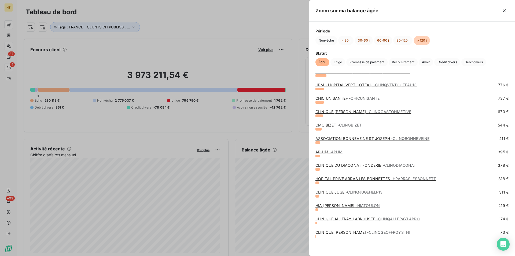
click at [341, 193] on link "CLINIQUE JUGE - CLINQJUGEHELP13" at bounding box center [348, 192] width 67 height 5
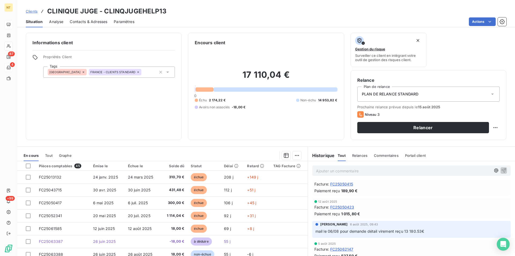
scroll to position [474, 0]
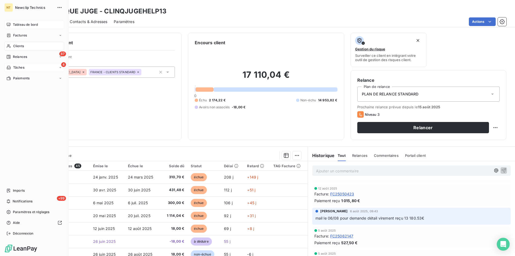
click at [27, 26] on span "Tableau de bord" at bounding box center [25, 24] width 25 height 5
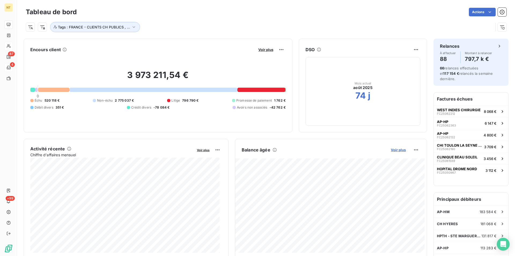
click at [393, 150] on span "Voir plus" at bounding box center [398, 150] width 15 height 4
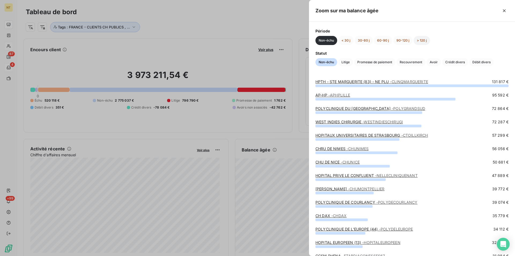
click at [424, 38] on button "> 120 j" at bounding box center [421, 40] width 16 height 9
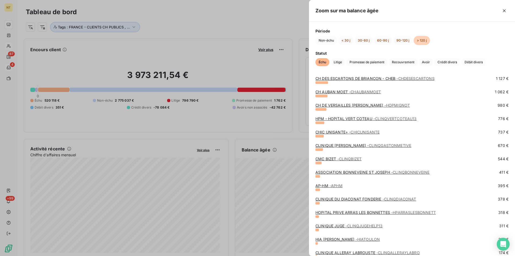
scroll to position [198, 0]
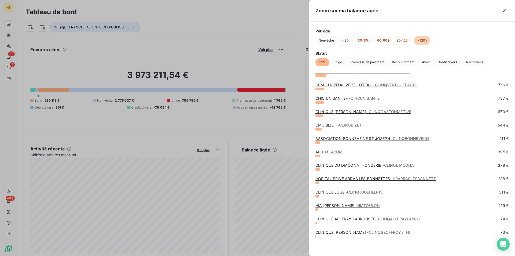
click at [334, 207] on link "HIA [PERSON_NAME]" at bounding box center [347, 205] width 64 height 5
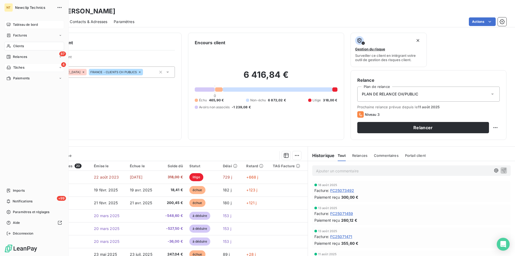
click at [28, 22] on span "Tableau de bord" at bounding box center [25, 24] width 25 height 5
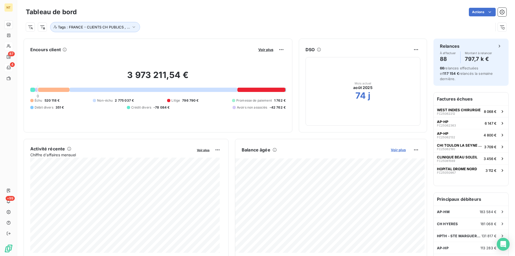
click at [394, 148] on span "Voir plus" at bounding box center [398, 150] width 15 height 4
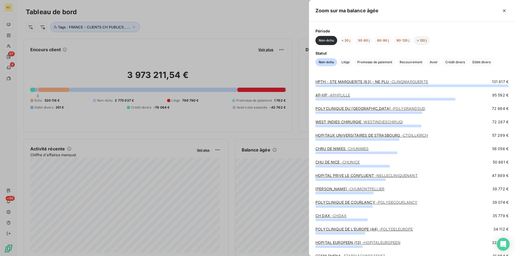
click at [423, 42] on button "> 120 j" at bounding box center [421, 40] width 16 height 9
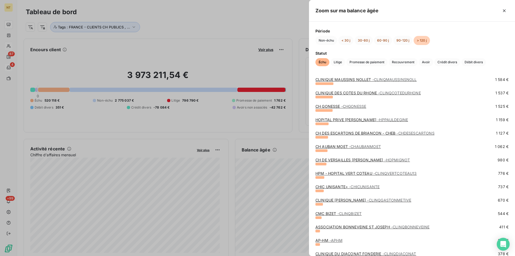
scroll to position [198, 0]
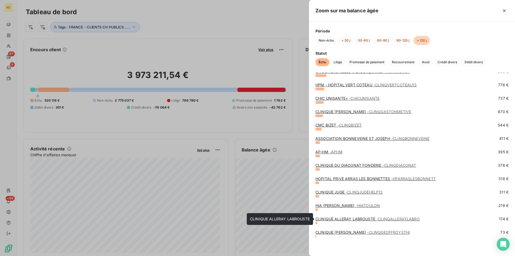
click at [345, 219] on link "CLINIQUE ALLERAY LABROUSTE - CLINQALLERAYLABRO" at bounding box center [367, 219] width 104 height 5
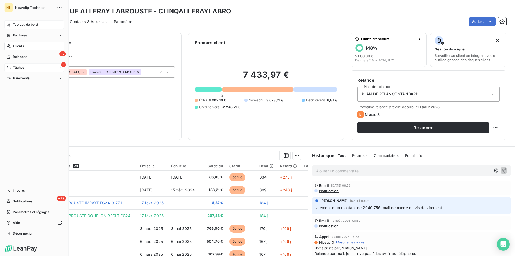
click at [29, 23] on span "Tableau de bord" at bounding box center [25, 24] width 25 height 5
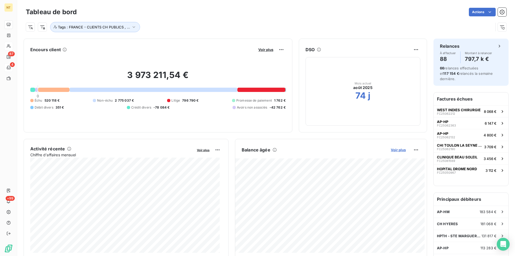
click at [396, 151] on span "Voir plus" at bounding box center [398, 150] width 15 height 4
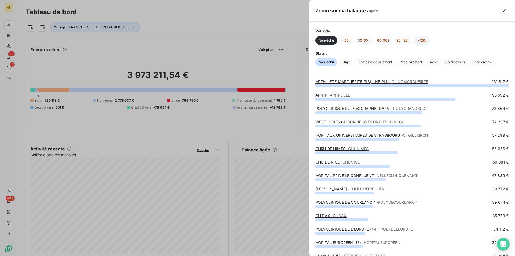
click at [423, 39] on button "> 120 j" at bounding box center [421, 40] width 16 height 9
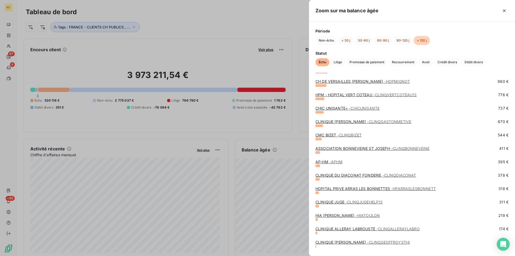
scroll to position [198, 0]
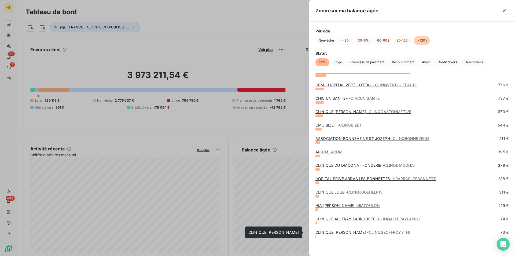
click at [354, 233] on link "CLINIQUE [PERSON_NAME]" at bounding box center [362, 232] width 94 height 5
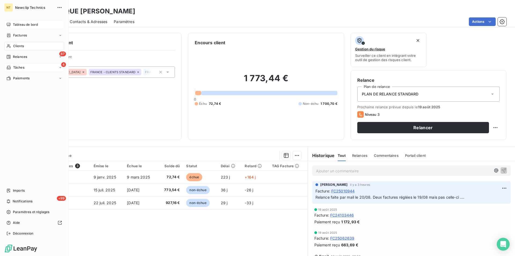
click at [21, 25] on span "Tableau de bord" at bounding box center [25, 24] width 25 height 5
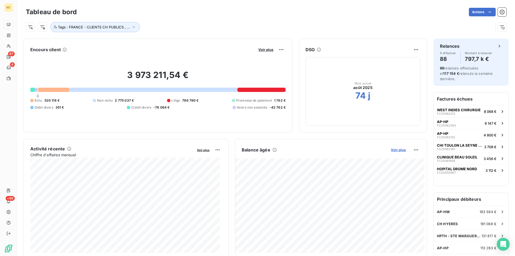
click at [397, 150] on span "Voir plus" at bounding box center [398, 150] width 15 height 4
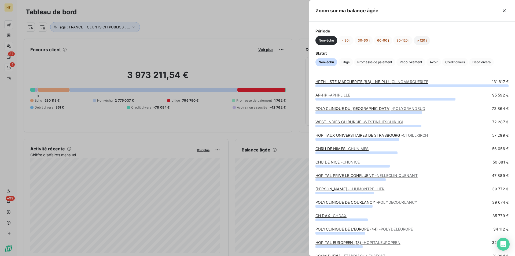
click at [423, 42] on button "> 120 j" at bounding box center [421, 40] width 16 height 9
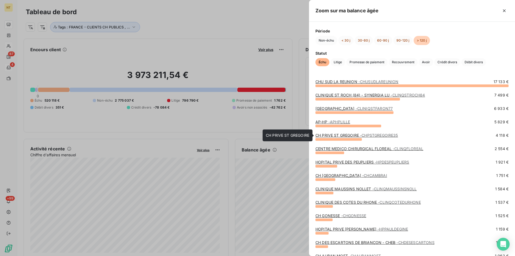
click at [350, 135] on link "CH PRIVE ST GREGOIRE - CHPSTGREGOIRE35" at bounding box center [356, 135] width 83 height 5
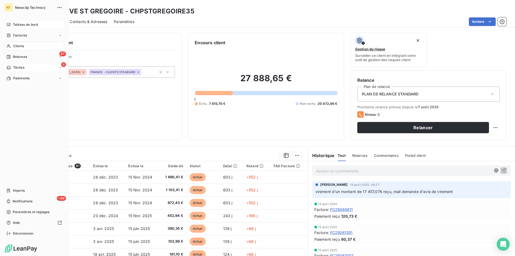
click at [24, 25] on span "Tableau de bord" at bounding box center [25, 24] width 25 height 5
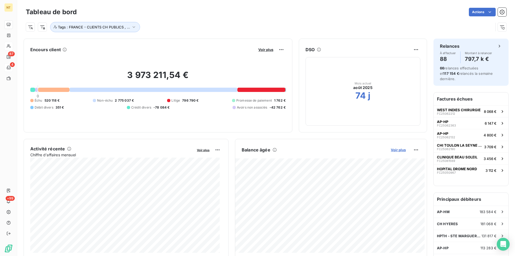
click at [394, 149] on span "Voir plus" at bounding box center [398, 150] width 15 height 4
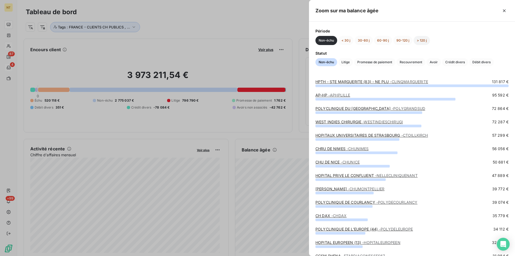
click at [419, 41] on button "> 120 j" at bounding box center [421, 40] width 16 height 9
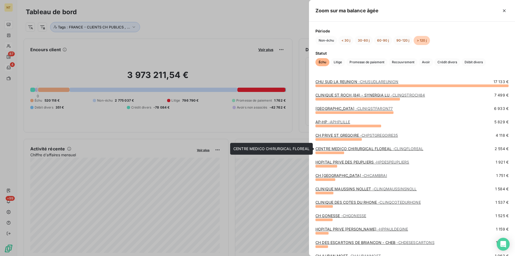
click at [367, 150] on link "CENTRE MEDICO CHIRURGICAL FLOREAL - CLINQFLOREAL" at bounding box center [369, 148] width 108 height 5
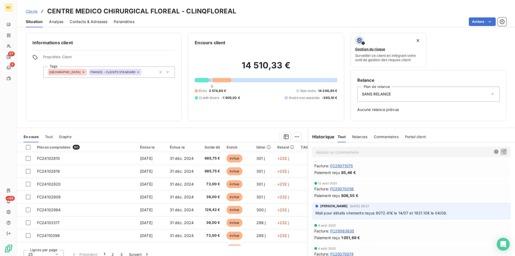
scroll to position [55, 0]
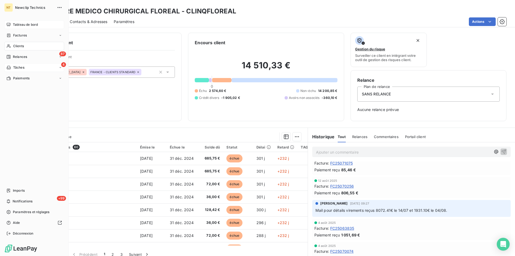
click at [32, 25] on span "Tableau de bord" at bounding box center [25, 24] width 25 height 5
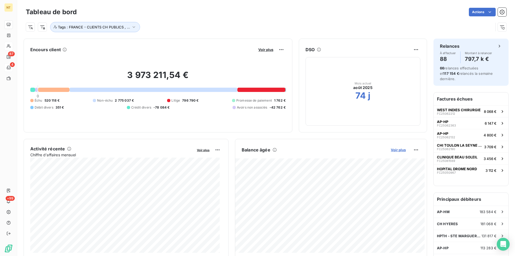
click at [397, 151] on span "Voir plus" at bounding box center [398, 150] width 15 height 4
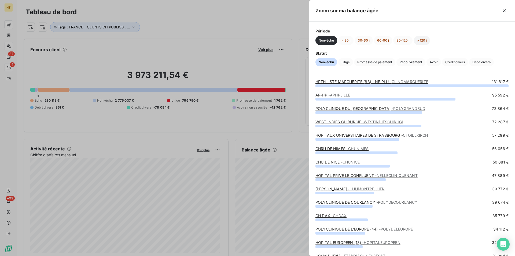
click at [418, 40] on button "> 120 j" at bounding box center [421, 40] width 16 height 9
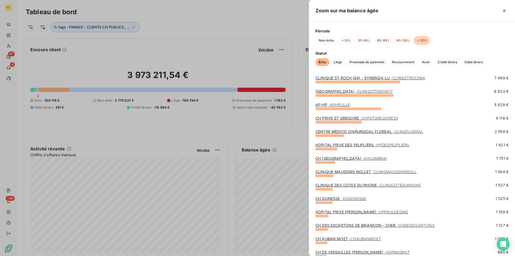
scroll to position [27, 0]
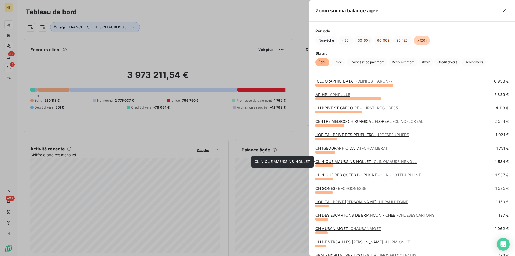
click at [350, 161] on link "CLINIQUE MAUSSINS NOLLET - CLINQMAUSSINSNOLL" at bounding box center [365, 161] width 101 height 5
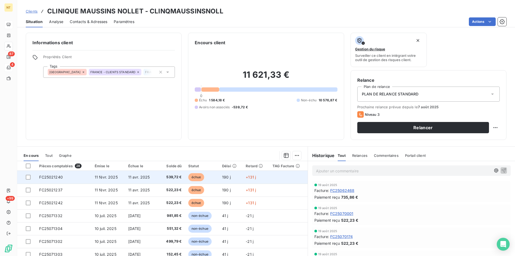
click at [68, 178] on td "FC25021240" at bounding box center [63, 177] width 55 height 13
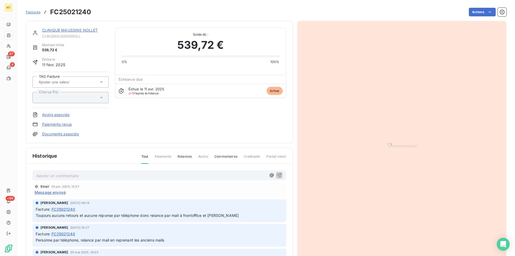
click at [77, 30] on link "CLINIQUE MAUSSINS NOLLET" at bounding box center [70, 30] width 56 height 5
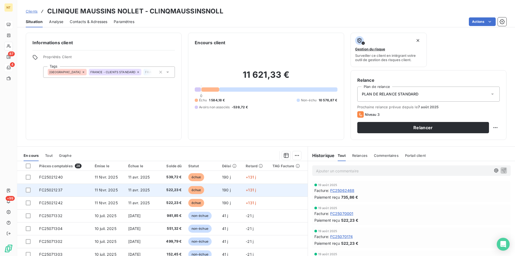
click at [62, 191] on td "FC25021237" at bounding box center [63, 190] width 55 height 13
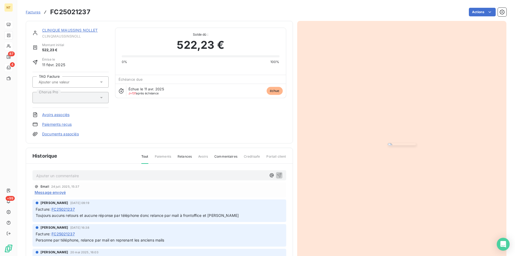
click at [68, 32] on link "CLINIQUE MAUSSINS NOLLET" at bounding box center [70, 30] width 56 height 5
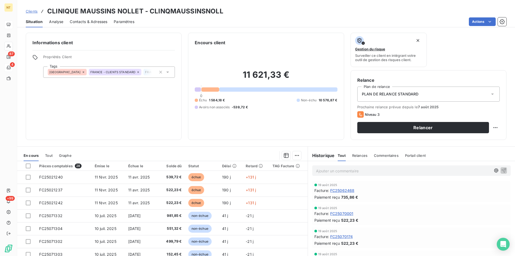
click at [95, 20] on span "Contacts & Adresses" at bounding box center [89, 21] width 38 height 5
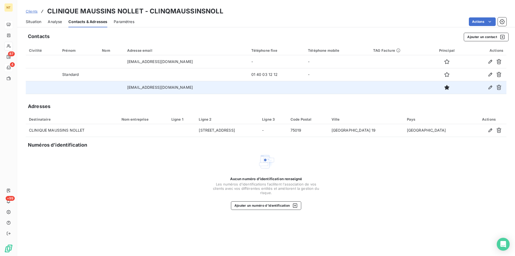
drag, startPoint x: 121, startPoint y: 86, endPoint x: 204, endPoint y: 89, distance: 82.9
click at [204, 89] on td "[EMAIL_ADDRESS][DOMAIN_NAME]" at bounding box center [186, 87] width 124 height 13
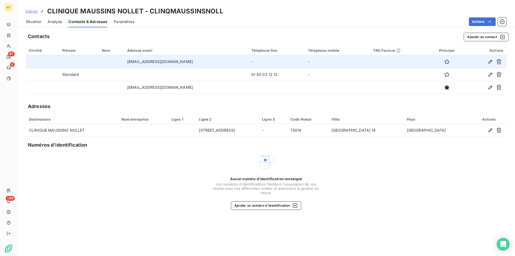
drag, startPoint x: 121, startPoint y: 59, endPoint x: 204, endPoint y: 64, distance: 83.3
click at [204, 64] on td "[EMAIL_ADDRESS][DOMAIN_NAME]" at bounding box center [186, 61] width 124 height 13
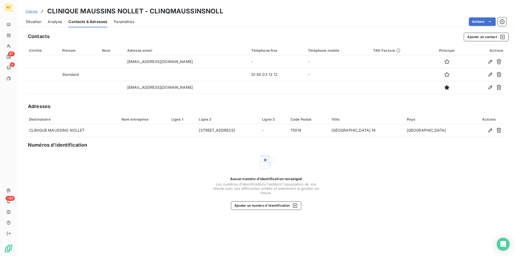
click at [38, 23] on span "Situation" at bounding box center [34, 21] width 16 height 5
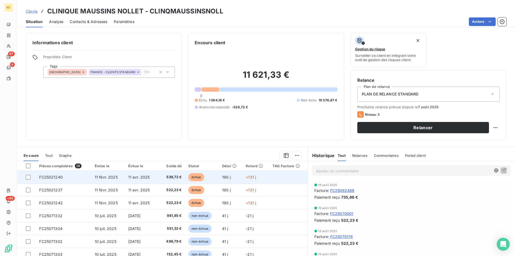
click at [63, 180] on td "FC25021240" at bounding box center [63, 177] width 55 height 13
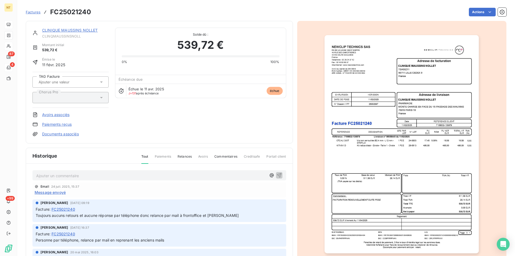
click at [415, 122] on img "button" at bounding box center [401, 144] width 154 height 218
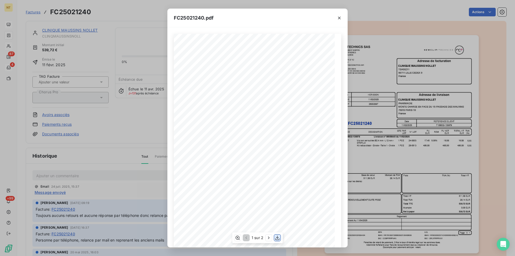
click at [276, 236] on icon "button" at bounding box center [277, 237] width 5 height 5
click at [341, 17] on icon "button" at bounding box center [339, 17] width 5 height 5
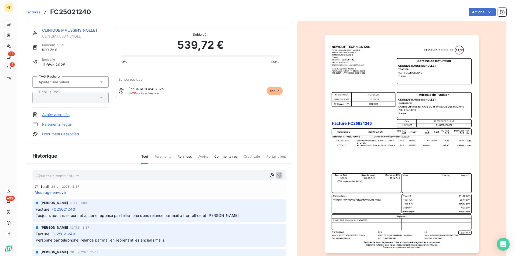
click at [70, 31] on link "CLINIQUE MAUSSINS NOLLET" at bounding box center [70, 30] width 56 height 5
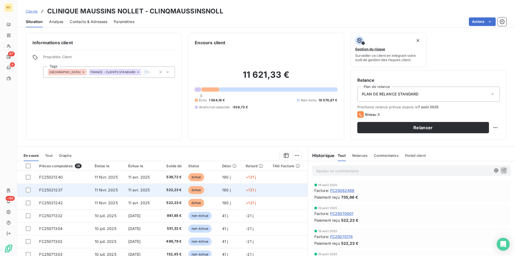
click at [99, 188] on span "11 févr. 2025" at bounding box center [106, 190] width 23 height 5
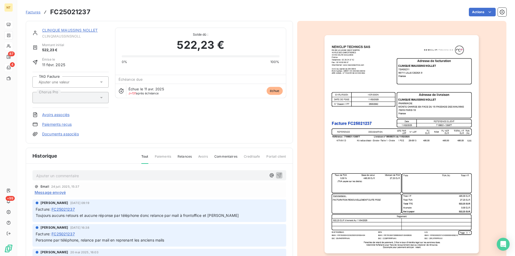
click at [361, 132] on img "button" at bounding box center [401, 144] width 154 height 218
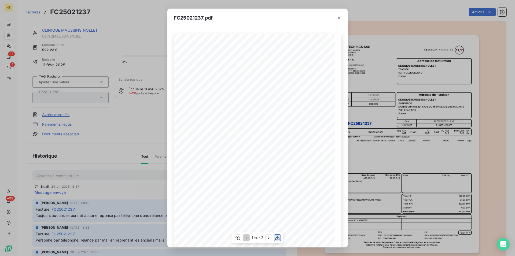
click at [279, 237] on icon "button" at bounding box center [277, 237] width 5 height 5
click at [338, 17] on icon "button" at bounding box center [339, 17] width 5 height 5
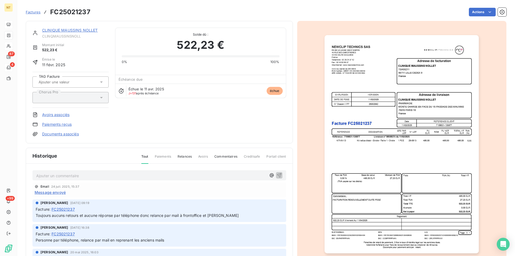
click at [77, 31] on link "CLINIQUE MAUSSINS NOLLET" at bounding box center [70, 30] width 56 height 5
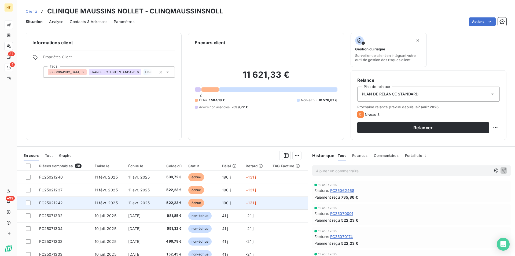
click at [67, 206] on td "FC25021242" at bounding box center [63, 203] width 55 height 13
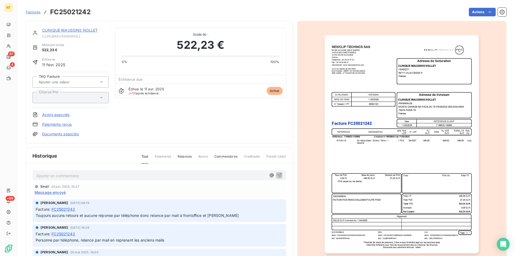
click at [336, 154] on img "button" at bounding box center [401, 144] width 154 height 218
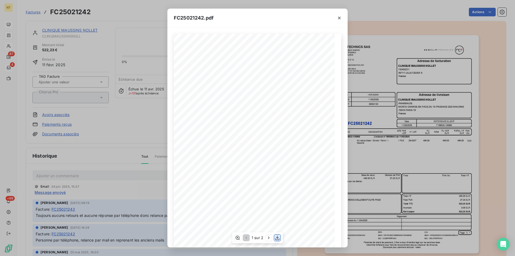
click at [276, 237] on icon "button" at bounding box center [277, 237] width 5 height 5
drag, startPoint x: 340, startPoint y: 17, endPoint x: 333, endPoint y: 16, distance: 7.3
click at [340, 17] on icon "button" at bounding box center [339, 18] width 3 height 3
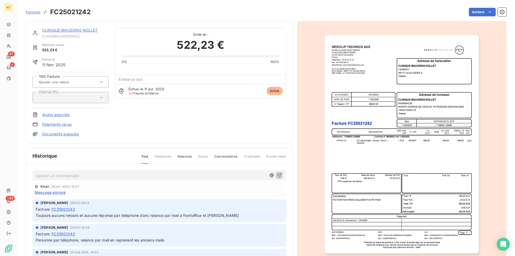
click at [60, 29] on link "CLINIQUE MAUSSINS NOLLET" at bounding box center [70, 30] width 56 height 5
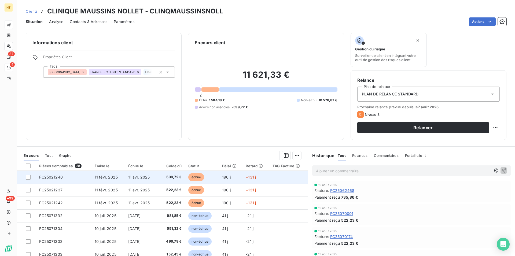
click at [53, 178] on span "FC25021240" at bounding box center [51, 177] width 24 height 5
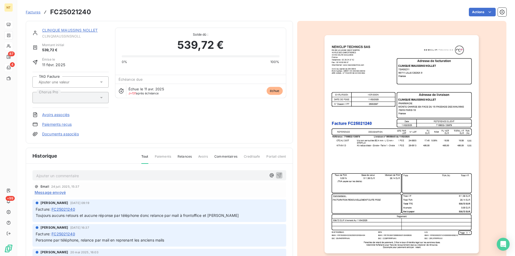
click at [59, 175] on p "Ajouter un commentaire ﻿" at bounding box center [151, 175] width 230 height 7
click at [64, 175] on span "Mail de relance pour cette facture" at bounding box center [66, 175] width 61 height 5
drag, startPoint x: 36, startPoint y: 173, endPoint x: 121, endPoint y: 178, distance: 85.4
click at [121, 178] on div "Mail de relance le 20/08 pour cette facture" at bounding box center [159, 175] width 254 height 10
click at [276, 174] on icon "button" at bounding box center [278, 174] width 5 height 5
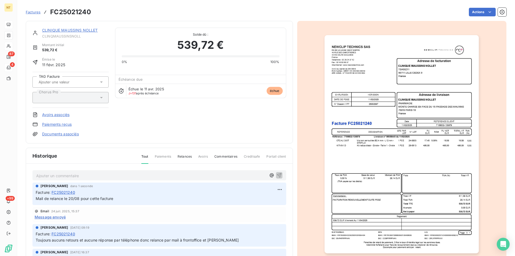
click at [81, 30] on link "CLINIQUE MAUSSINS NOLLET" at bounding box center [70, 30] width 56 height 5
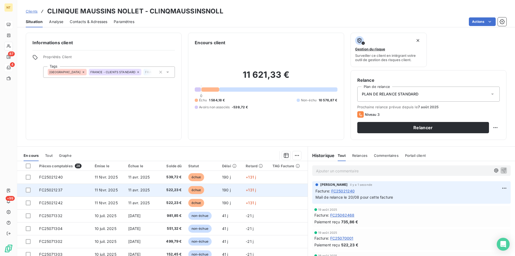
click at [60, 187] on td "FC25021237" at bounding box center [63, 190] width 55 height 13
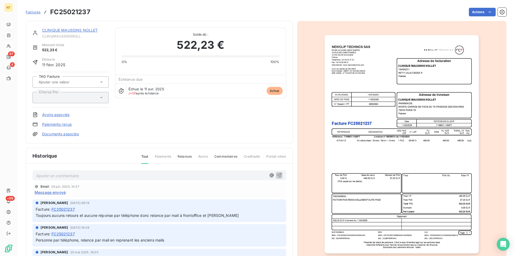
click at [62, 174] on p "Ajouter un commentaire ﻿" at bounding box center [151, 175] width 230 height 7
click at [277, 173] on icon "button" at bounding box center [279, 175] width 5 height 5
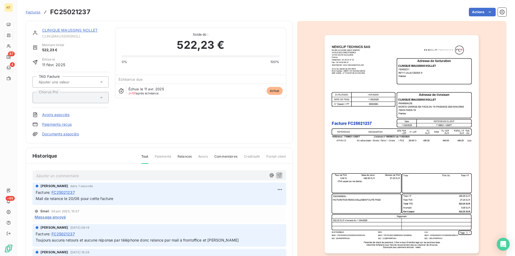
click at [76, 30] on link "CLINIQUE MAUSSINS NOLLET" at bounding box center [70, 30] width 56 height 5
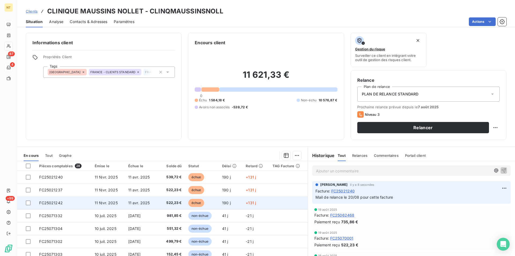
click at [64, 201] on td "FC25021242" at bounding box center [63, 203] width 55 height 13
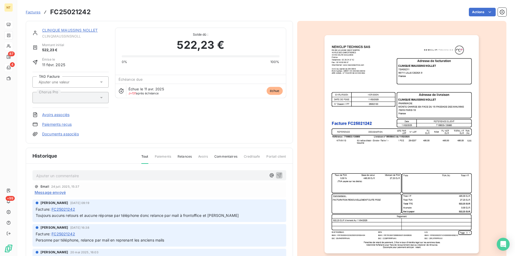
click at [64, 174] on p "Ajouter un commentaire ﻿" at bounding box center [151, 175] width 230 height 7
click at [277, 174] on icon "button" at bounding box center [279, 175] width 5 height 5
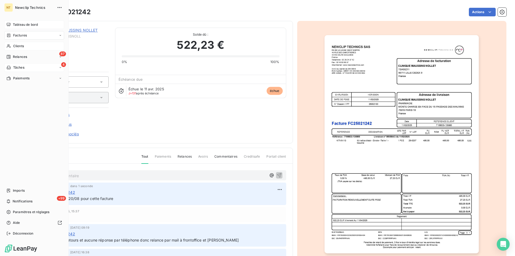
click at [32, 23] on span "Tableau de bord" at bounding box center [25, 24] width 25 height 5
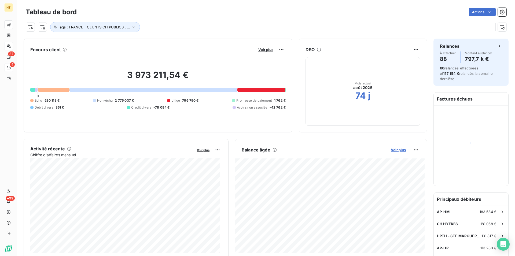
click at [393, 149] on span "Voir plus" at bounding box center [398, 150] width 15 height 4
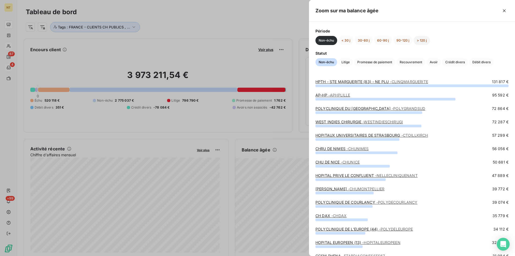
click at [419, 42] on button "> 120 j" at bounding box center [421, 40] width 16 height 9
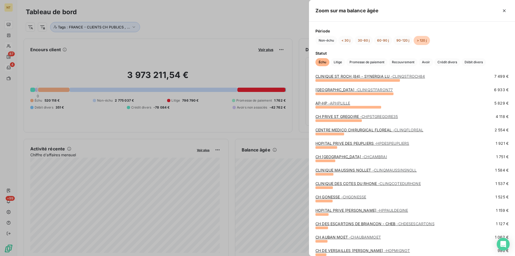
scroll to position [27, 0]
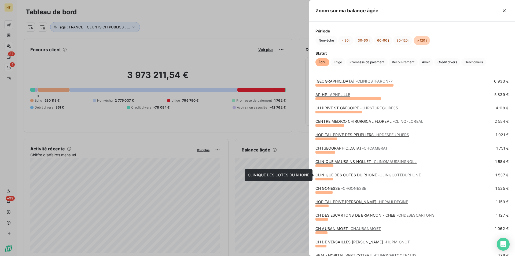
click at [356, 175] on link "CLINIQUE DES COTES DU RHONE - CLINQCOTEDURHONE" at bounding box center [367, 175] width 105 height 5
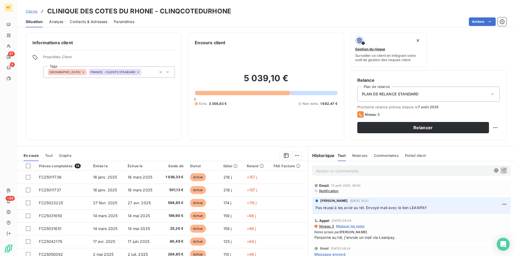
click at [94, 20] on span "Contacts & Adresses" at bounding box center [89, 21] width 38 height 5
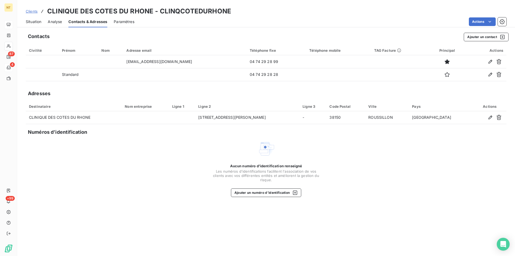
click at [34, 22] on span "Situation" at bounding box center [34, 21] width 16 height 5
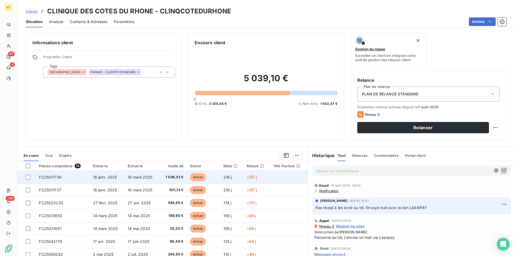
click at [124, 178] on td "16 mars 2025" at bounding box center [141, 177] width 35 height 13
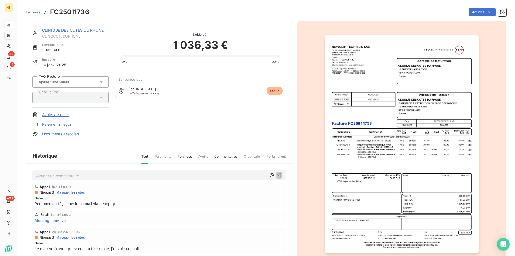
click at [72, 30] on link "CLINIQUE DES COTES DU RHONE" at bounding box center [72, 30] width 61 height 5
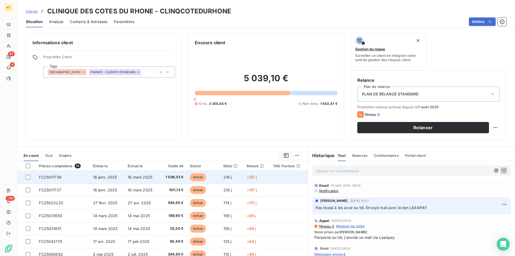
click at [64, 178] on td "FC25011736" at bounding box center [63, 177] width 54 height 13
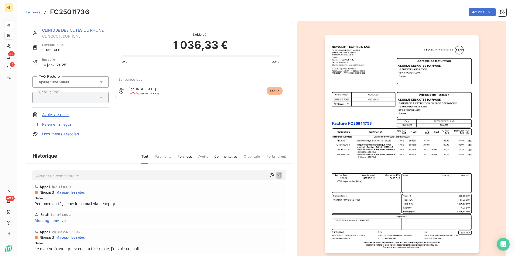
click at [81, 30] on link "CLINIQUE DES COTES DU RHONE" at bounding box center [72, 30] width 61 height 5
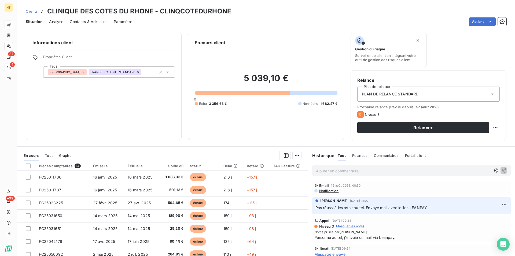
click at [320, 170] on p "Ajouter un commentaire ﻿" at bounding box center [403, 171] width 175 height 7
click at [411, 171] on span "Appelé le 20/08 elle a prévu un virement pour le 21/08. Elle m'envoie l'avis pa…" at bounding box center [391, 170] width 150 height 5
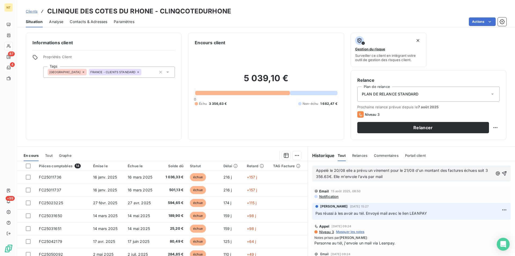
click at [385, 178] on p "Appelé le 20/08 elle a prévu un virement pour le 21/08 d'un montant des facture…" at bounding box center [404, 174] width 177 height 12
click at [474, 172] on span "Appelé le 20/08 elle a prévu un virement pour le 21/08 d'un montant des facture…" at bounding box center [402, 173] width 173 height 11
drag, startPoint x: 437, startPoint y: 177, endPoint x: 420, endPoint y: 178, distance: 16.6
click at [420, 178] on p "Appelé le 20/08 elle a prévu un virement pour le 21/08 d'un montant des facture…" at bounding box center [404, 174] width 177 height 12
click at [501, 171] on icon "button" at bounding box center [503, 173] width 5 height 5
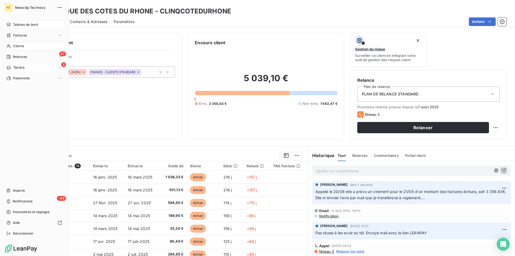
click at [32, 24] on span "Tableau de bord" at bounding box center [25, 24] width 25 height 5
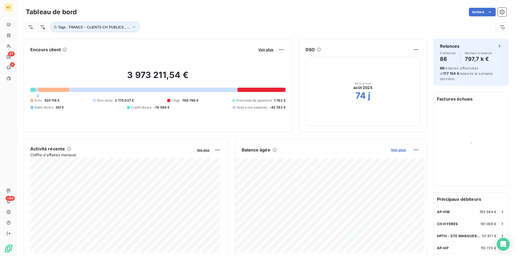
click at [394, 150] on span "Voir plus" at bounding box center [398, 150] width 15 height 4
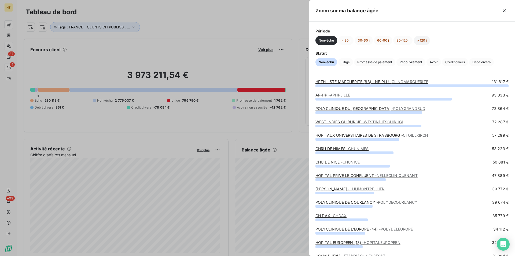
click at [422, 42] on button "> 120 j" at bounding box center [421, 40] width 16 height 9
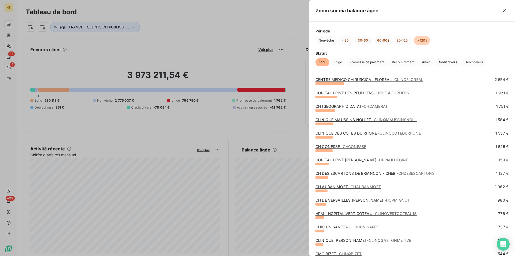
scroll to position [82, 0]
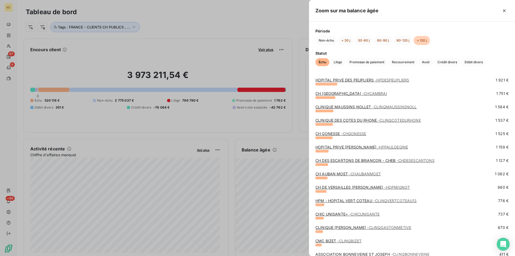
click at [363, 148] on link "HOPITAL PRIVE [PERSON_NAME] - HPPAULDEGINE" at bounding box center [361, 147] width 93 height 5
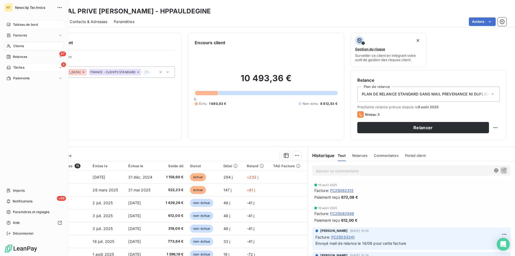
click at [23, 26] on span "Tableau de bord" at bounding box center [25, 24] width 25 height 5
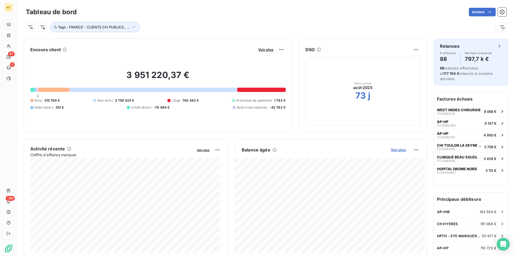
click at [393, 149] on span "Voir plus" at bounding box center [398, 150] width 15 height 4
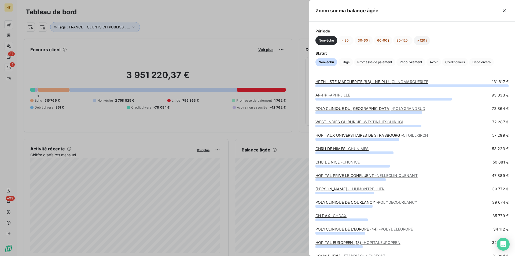
click at [422, 39] on button "> 120 j" at bounding box center [421, 40] width 16 height 9
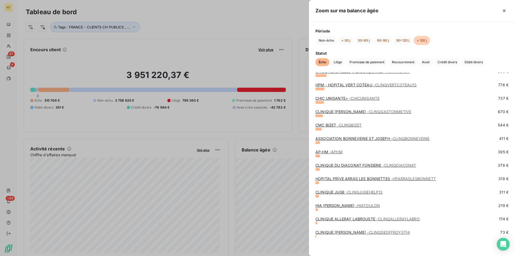
scroll to position [61, 0]
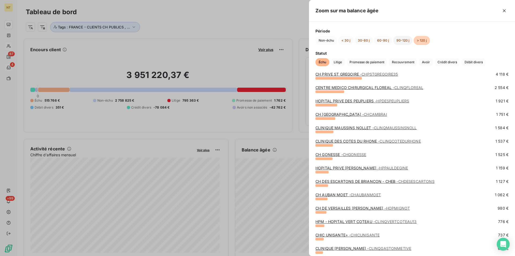
click at [401, 38] on button "90-120 j" at bounding box center [402, 40] width 19 height 9
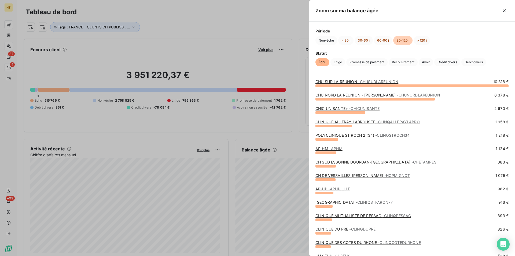
click at [336, 108] on link "CHIC UNISANTE+ - CHICUNISANTE" at bounding box center [347, 108] width 64 height 5
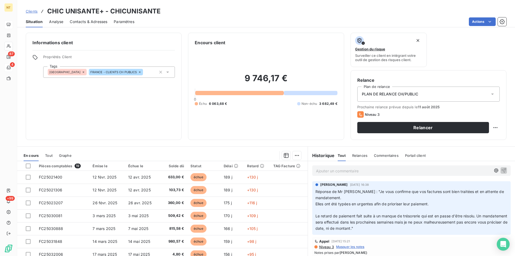
click at [97, 20] on span "Contacts & Adresses" at bounding box center [89, 21] width 38 height 5
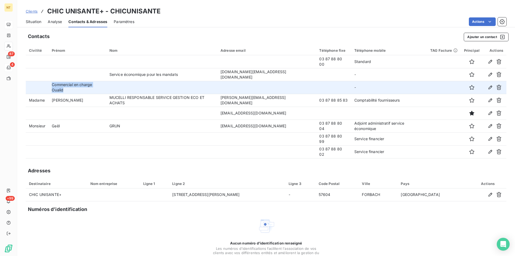
drag, startPoint x: 52, startPoint y: 86, endPoint x: 112, endPoint y: 88, distance: 59.6
click at [112, 88] on tr "Commercial en charge Oualid -" at bounding box center [266, 87] width 481 height 13
click at [488, 88] on icon "button" at bounding box center [490, 88] width 4 height 4
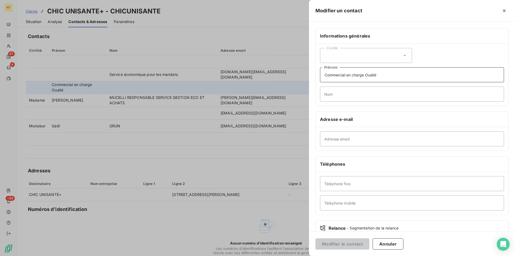
drag, startPoint x: 329, startPoint y: 76, endPoint x: 391, endPoint y: 78, distance: 62.0
click at [391, 78] on input "Commercial en charge Oualid" at bounding box center [412, 74] width 184 height 15
click at [332, 205] on input "Téléphone mobile" at bounding box center [412, 202] width 184 height 15
paste input "Commercial en charge Oualid"
type input "Commercial en charge Oualid"
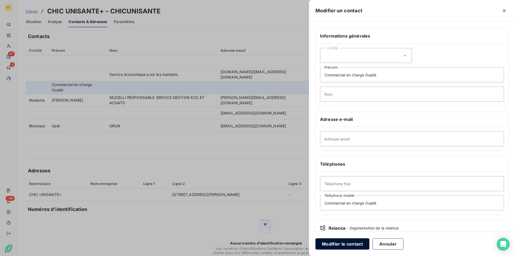
click at [342, 242] on button "Modifier le contact" at bounding box center [342, 243] width 54 height 11
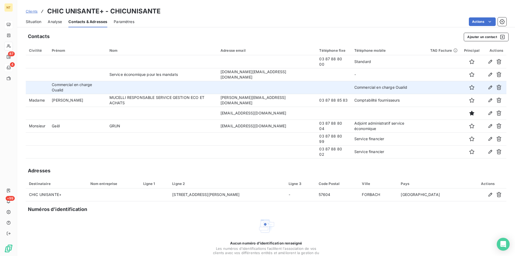
click at [30, 21] on span "Situation" at bounding box center [34, 21] width 16 height 5
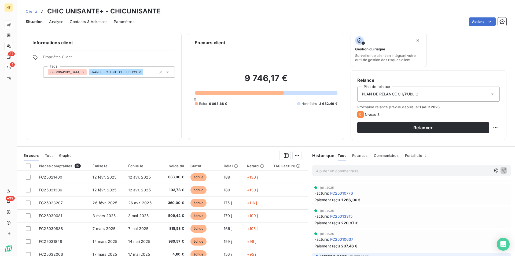
scroll to position [27, 0]
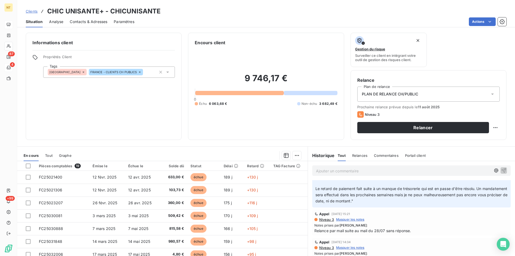
click at [91, 21] on span "Contacts & Adresses" at bounding box center [89, 21] width 38 height 5
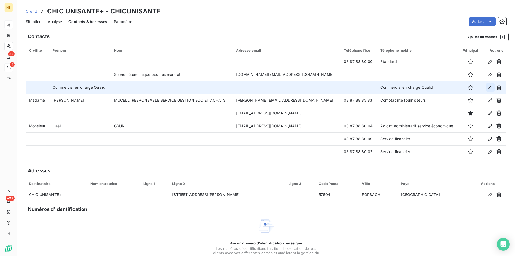
click at [488, 86] on icon "button" at bounding box center [490, 88] width 4 height 4
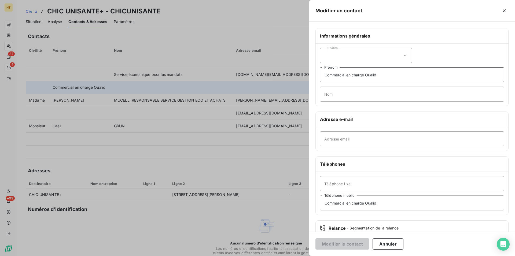
drag, startPoint x: 324, startPoint y: 73, endPoint x: 401, endPoint y: 78, distance: 77.7
click at [393, 76] on input "Commercial en charge Oualid" at bounding box center [412, 74] width 184 height 15
click at [348, 246] on button "Modifier le contact" at bounding box center [342, 243] width 54 height 11
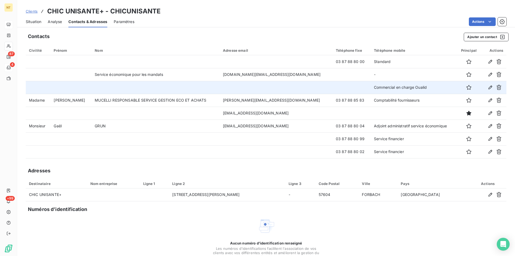
click at [34, 24] on span "Situation" at bounding box center [34, 21] width 16 height 5
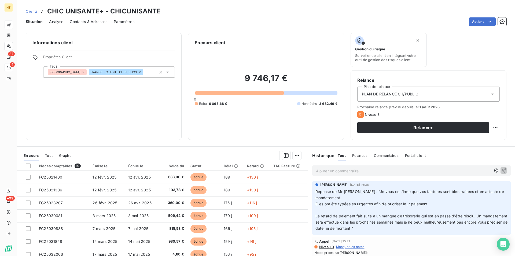
click at [316, 170] on p "Ajouter un commentaire ﻿" at bounding box center [403, 171] width 175 height 7
click at [412, 170] on span "Appelé le 20/08 quelques factures seront mandatées àà la fin du mois d'août, pa…" at bounding box center [395, 170] width 159 height 5
click at [470, 171] on span "Appelé le 20/08 quelques factures seront mandatées à la fin du mois d'août, pas…" at bounding box center [394, 170] width 157 height 5
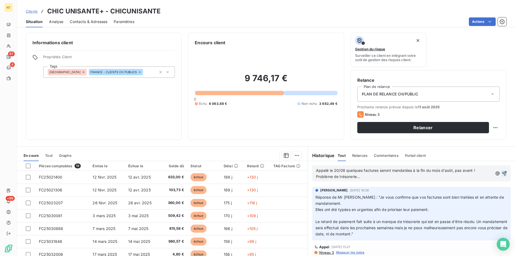
click at [501, 173] on icon "button" at bounding box center [503, 173] width 5 height 5
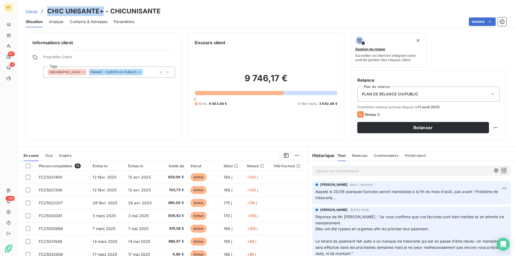
drag, startPoint x: 48, startPoint y: 11, endPoint x: 103, endPoint y: 15, distance: 55.7
click at [103, 15] on h3 "CHIC UNISANTE+ - CHICUNISANTE" at bounding box center [103, 11] width 113 height 10
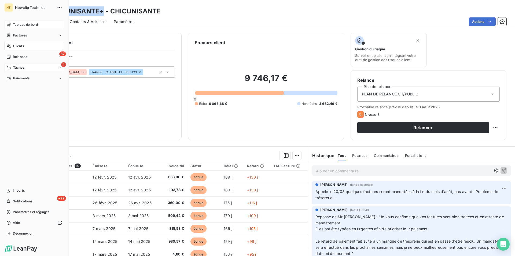
click at [21, 67] on span "Tâches" at bounding box center [18, 67] width 11 height 5
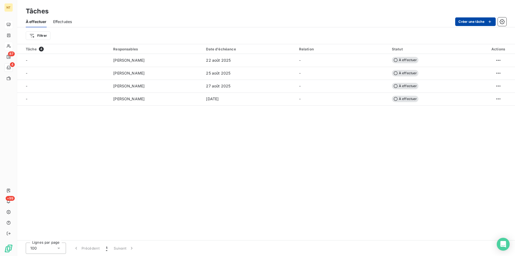
click at [477, 22] on button "Créer une tâche" at bounding box center [475, 21] width 40 height 9
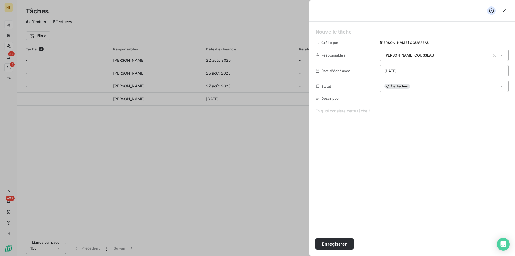
click at [323, 111] on span at bounding box center [411, 159] width 193 height 103
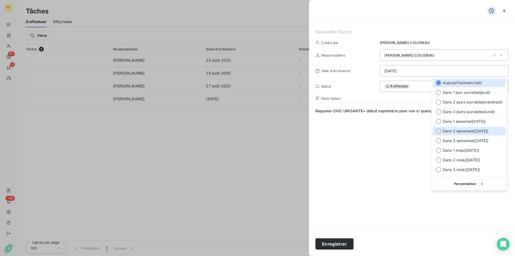
drag, startPoint x: 439, startPoint y: 131, endPoint x: 394, endPoint y: 139, distance: 46.5
click at [439, 131] on div at bounding box center [438, 130] width 5 height 5
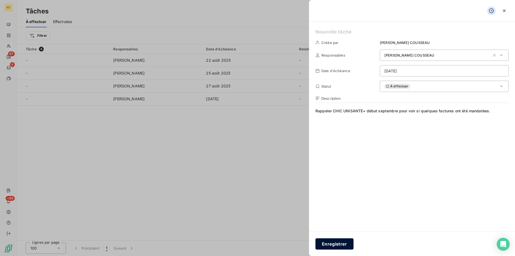
click at [334, 242] on button "Enregistrer" at bounding box center [334, 243] width 38 height 11
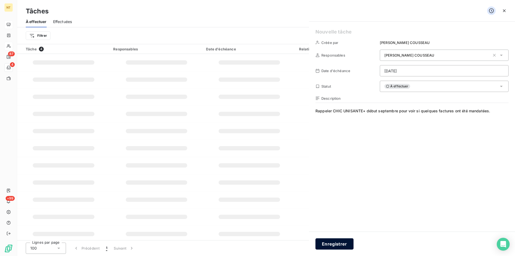
type input "[DATE]"
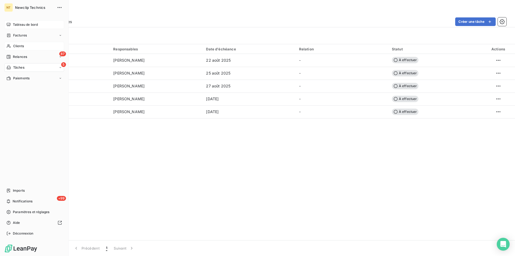
click at [27, 25] on span "Tableau de bord" at bounding box center [25, 24] width 25 height 5
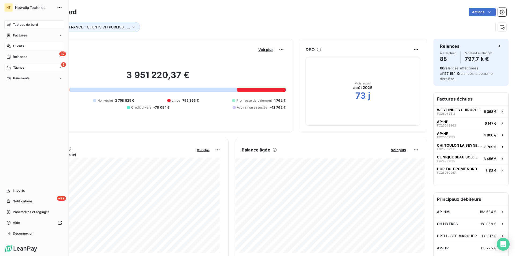
click at [15, 46] on span "Clients" at bounding box center [18, 46] width 11 height 5
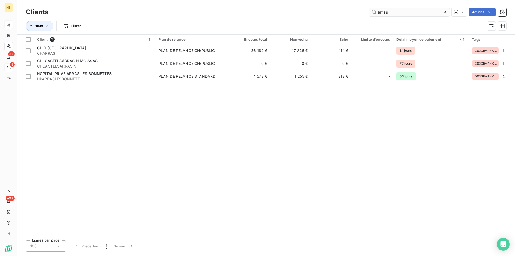
drag, startPoint x: 394, startPoint y: 11, endPoint x: 379, endPoint y: 12, distance: 14.2
click at [379, 12] on input "arras" at bounding box center [409, 12] width 80 height 9
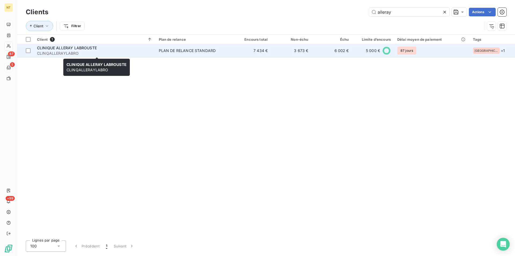
type input "alleray"
click at [85, 52] on span "CLINQALLERAYLABRO" at bounding box center [94, 53] width 115 height 5
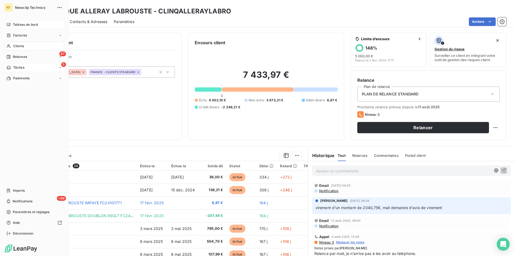
click at [21, 24] on span "Tableau de bord" at bounding box center [25, 24] width 25 height 5
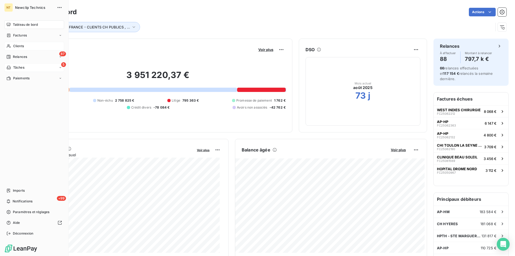
click at [24, 24] on span "Tableau de bord" at bounding box center [25, 24] width 25 height 5
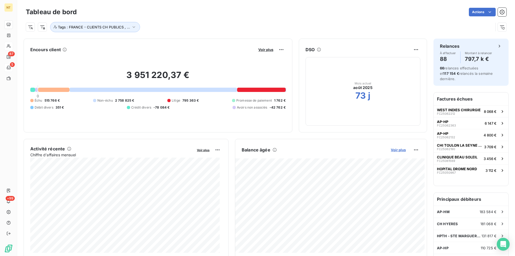
click at [395, 150] on span "Voir plus" at bounding box center [398, 150] width 15 height 4
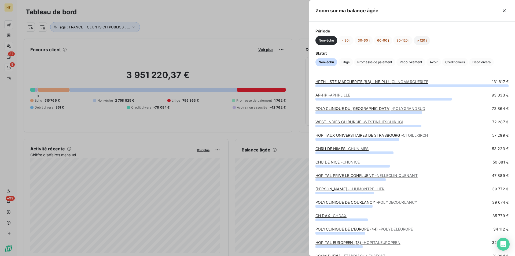
click at [424, 39] on button "> 120 j" at bounding box center [421, 40] width 16 height 9
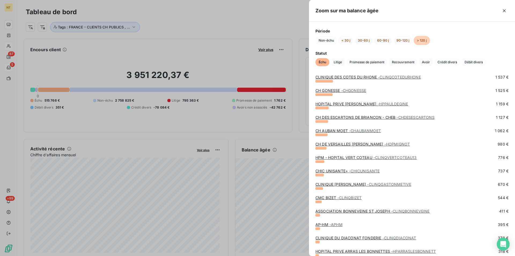
scroll to position [61, 0]
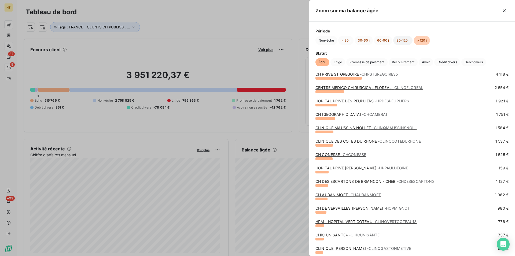
click at [400, 40] on button "90-120 j" at bounding box center [402, 40] width 19 height 9
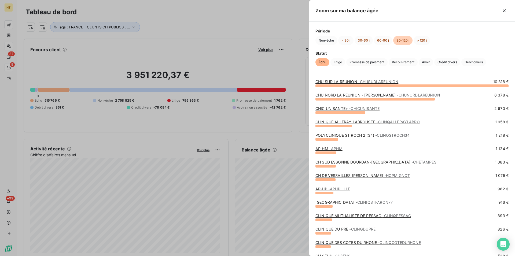
click at [348, 135] on link "POLYCLINIQUE ST ROCH 2 (34) - CLINQSTROCH34" at bounding box center [362, 135] width 94 height 5
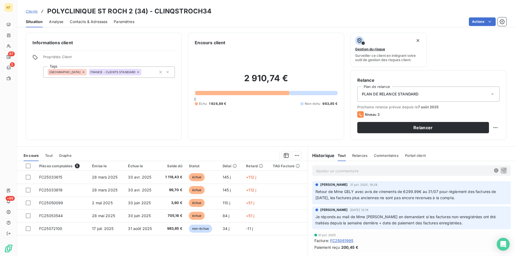
click at [90, 21] on span "Contacts & Adresses" at bounding box center [89, 21] width 38 height 5
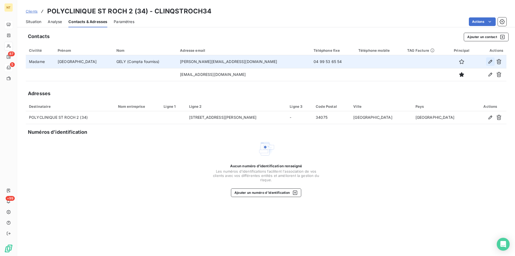
click at [492, 61] on icon "button" at bounding box center [490, 62] width 4 height 4
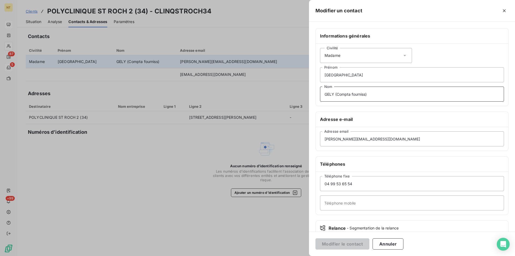
drag, startPoint x: 337, startPoint y: 95, endPoint x: 365, endPoint y: 95, distance: 28.4
click at [365, 95] on input "GELY (Compta fourniss)" at bounding box center [412, 94] width 184 height 15
type input "GELY ()"
click at [334, 202] on input "Téléphone mobile" at bounding box center [412, 202] width 184 height 15
paste input "Compta fourniss"
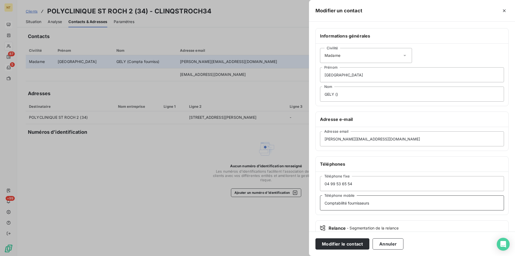
type input "Comptabilité fournisseurs"
click at [337, 94] on input "GELY ()" at bounding box center [412, 94] width 184 height 15
type input "GELY"
click at [337, 244] on button "Modifier le contact" at bounding box center [342, 243] width 54 height 11
